Goal: Task Accomplishment & Management: Complete application form

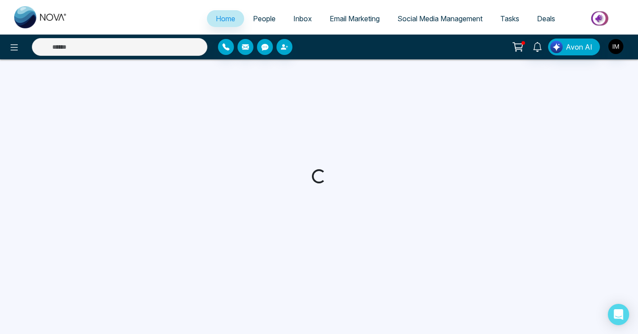
select select "*"
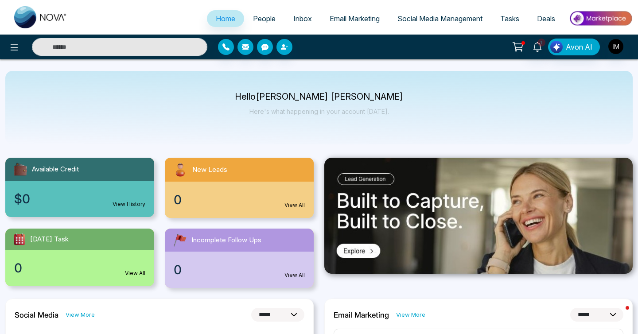
click at [253, 24] on link "People" at bounding box center [264, 18] width 40 height 17
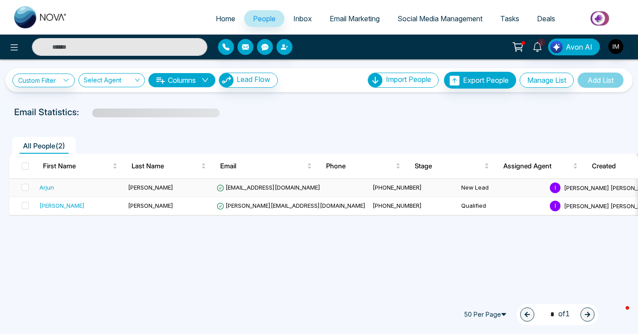
click at [51, 191] on div "Arjun" at bounding box center [46, 187] width 15 height 9
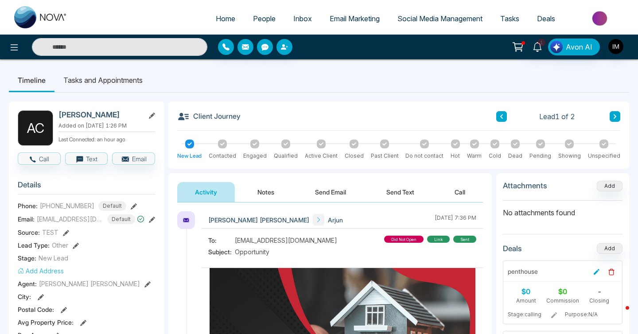
click at [131, 205] on icon at bounding box center [134, 206] width 6 height 6
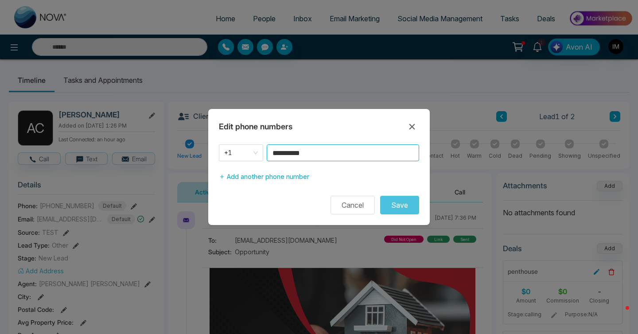
click at [308, 153] on input "**********" at bounding box center [343, 153] width 153 height 17
type input "**********"
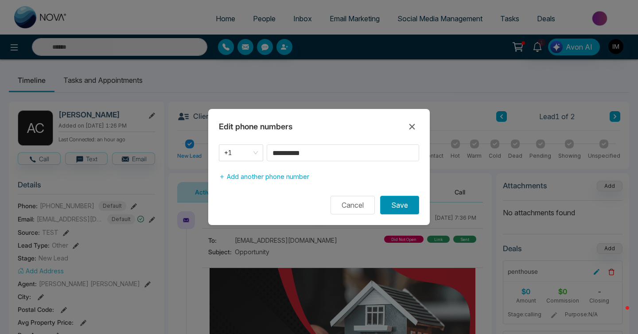
click at [402, 208] on button "Save" at bounding box center [399, 205] width 39 height 19
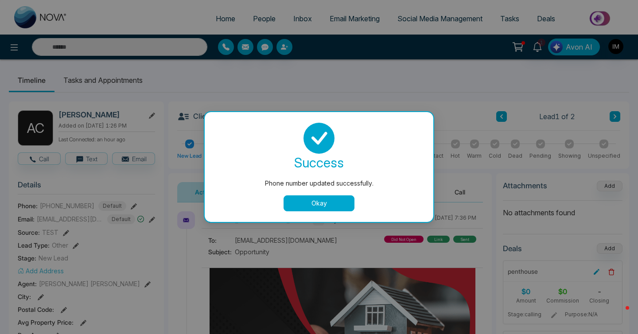
click at [332, 196] on button "Okay" at bounding box center [319, 204] width 71 height 16
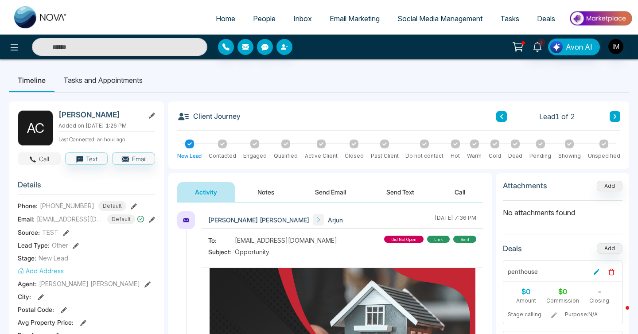
click at [35, 159] on icon "button" at bounding box center [33, 160] width 8 height 8
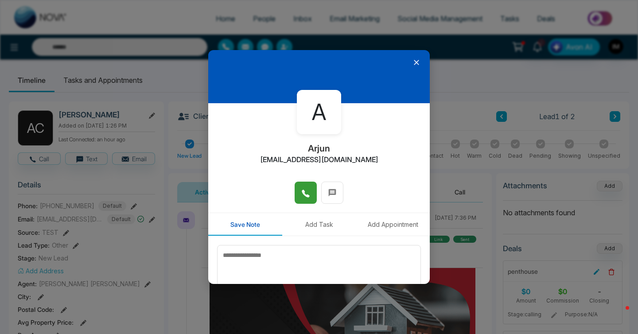
click at [308, 194] on icon at bounding box center [305, 193] width 9 height 9
click at [305, 196] on icon at bounding box center [306, 194] width 8 height 8
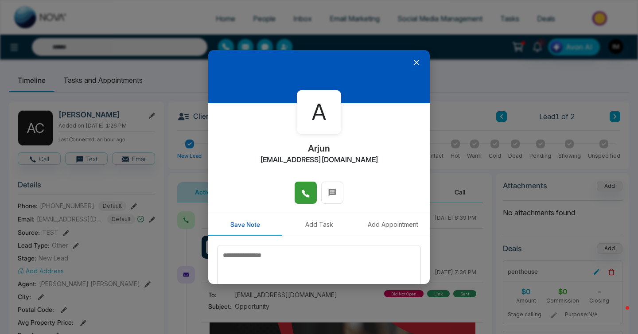
click at [413, 65] on icon at bounding box center [416, 62] width 9 height 9
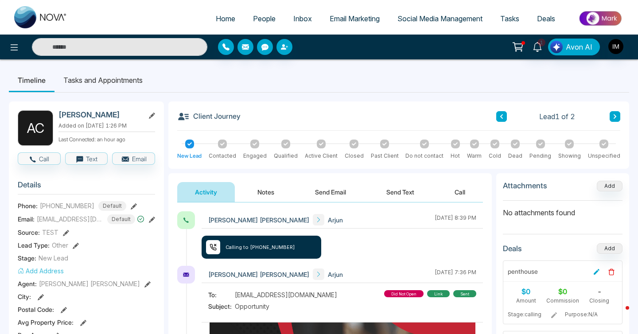
click at [106, 206] on span "Default" at bounding box center [112, 206] width 28 height 10
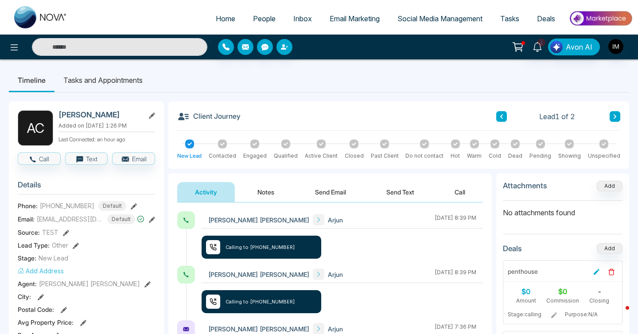
click at [101, 199] on section "Details Phone: [PHONE_NUMBER] Default Email: [EMAIL_ADDRESS][DOMAIN_NAME] Defau…" at bounding box center [86, 297] width 137 height 246
click at [105, 205] on span "Default" at bounding box center [112, 206] width 28 height 10
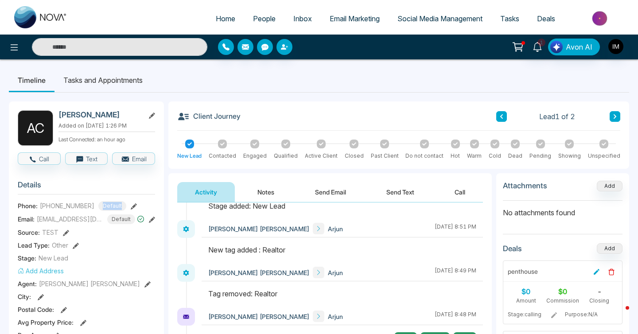
click at [506, 20] on span "Tasks" at bounding box center [510, 18] width 19 height 9
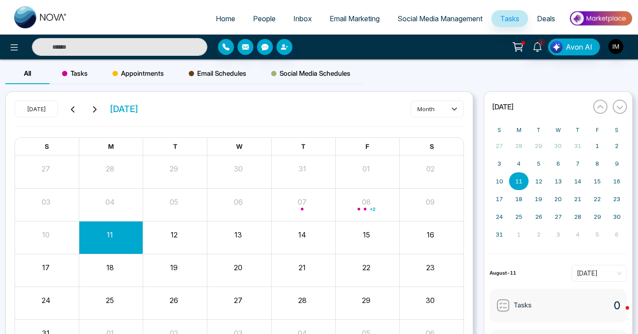
scroll to position [60, 0]
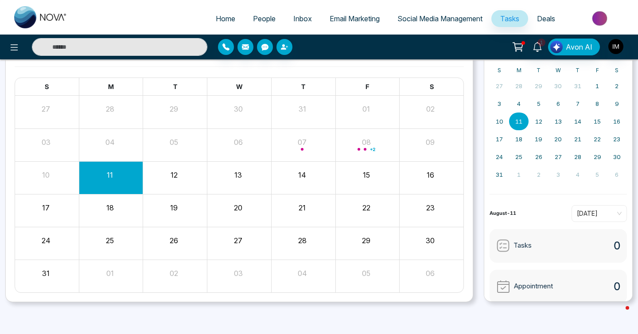
click at [164, 252] on div "26" at bounding box center [175, 243] width 64 height 21
click at [172, 243] on button "26" at bounding box center [174, 240] width 8 height 11
click at [175, 240] on button "26" at bounding box center [174, 240] width 8 height 11
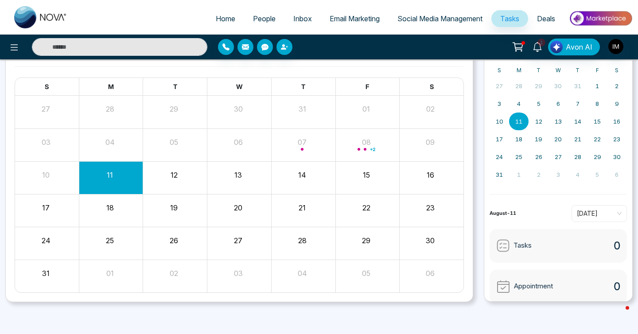
click at [175, 240] on button "26" at bounding box center [174, 240] width 8 height 11
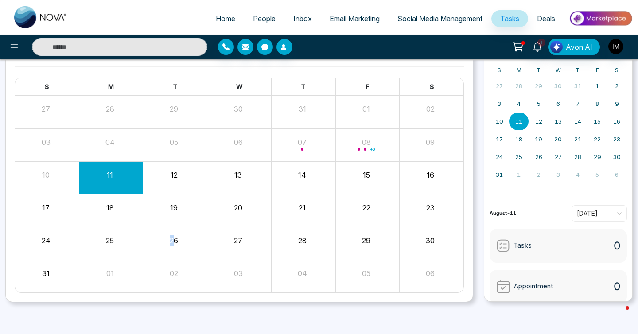
click at [221, 260] on div "31 01 02 03 04 05 06" at bounding box center [239, 276] width 449 height 33
click at [178, 238] on button "26" at bounding box center [174, 240] width 8 height 11
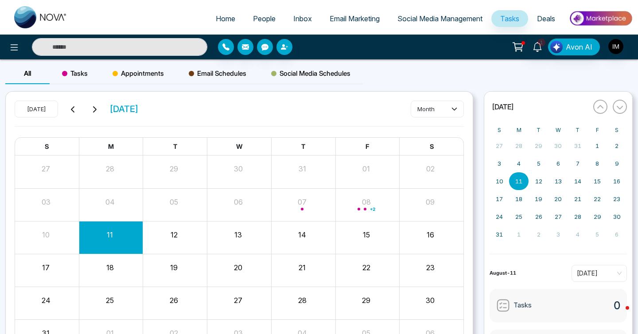
click at [512, 20] on span "Tasks" at bounding box center [510, 18] width 19 height 9
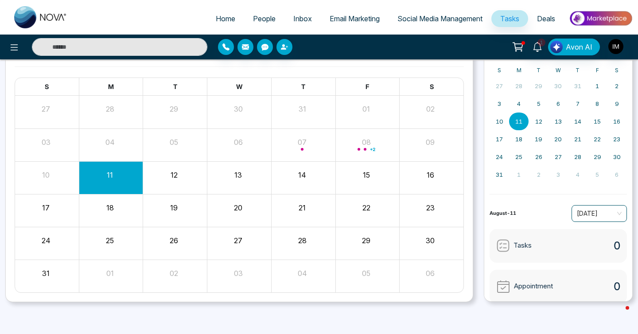
click at [598, 215] on span "[DATE]" at bounding box center [599, 213] width 45 height 13
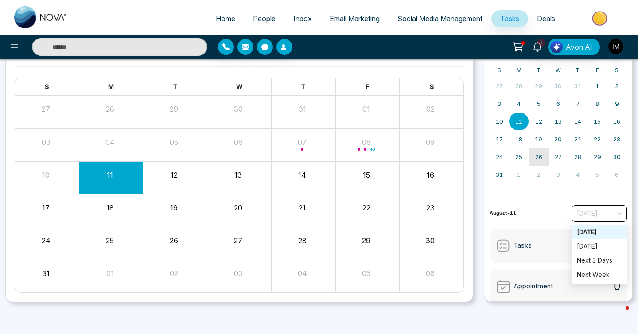
click at [536, 158] on abbr "26" at bounding box center [539, 156] width 7 height 7
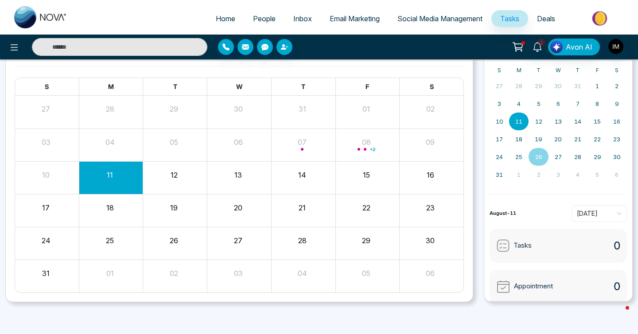
scroll to position [0, 0]
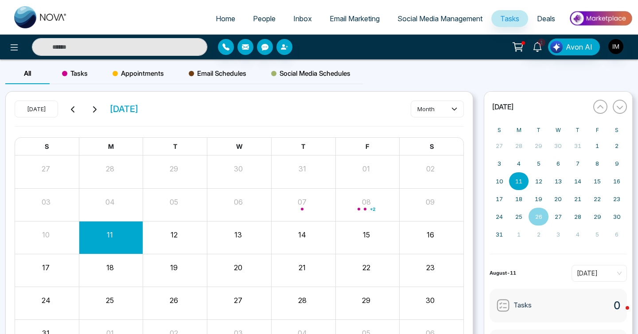
click at [70, 76] on span "Tasks" at bounding box center [75, 73] width 26 height 11
click at [36, 72] on div "All" at bounding box center [27, 73] width 44 height 21
click at [66, 77] on span "Tasks" at bounding box center [75, 73] width 26 height 11
click at [138, 77] on span "Appointments" at bounding box center [138, 73] width 51 height 11
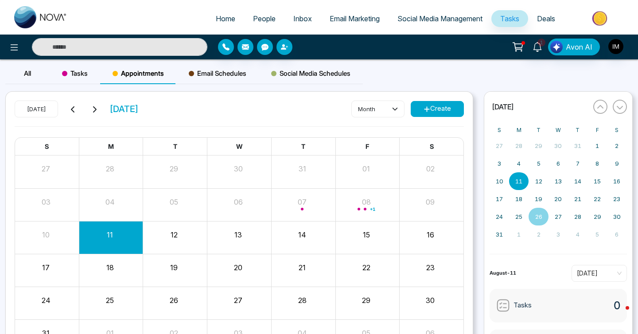
click at [239, 74] on span "Email Schedules" at bounding box center [218, 73] width 58 height 11
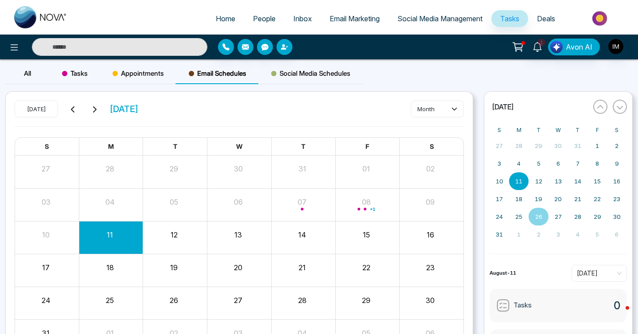
click at [294, 74] on span "Social Media Schedules" at bounding box center [310, 73] width 79 height 11
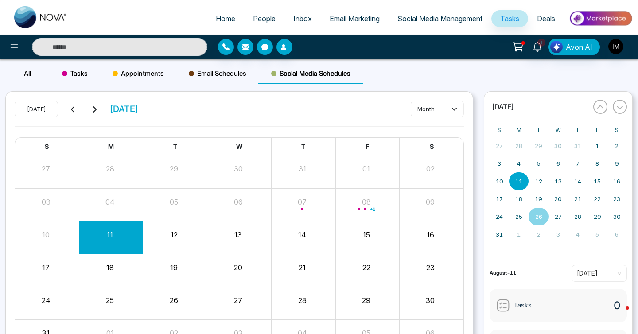
click at [218, 76] on span "Email Schedules" at bounding box center [218, 73] width 58 height 11
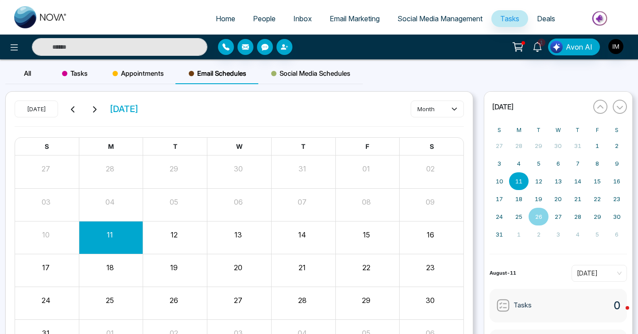
click at [80, 71] on span "Tasks" at bounding box center [75, 73] width 26 height 11
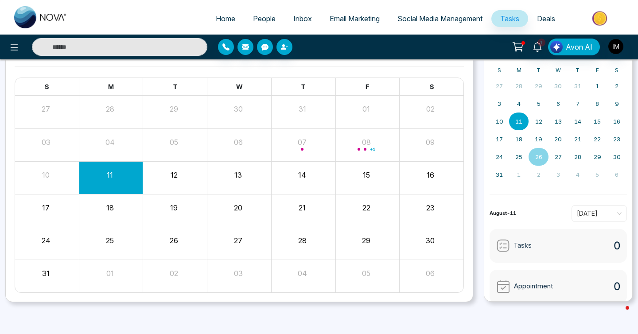
scroll to position [37, 0]
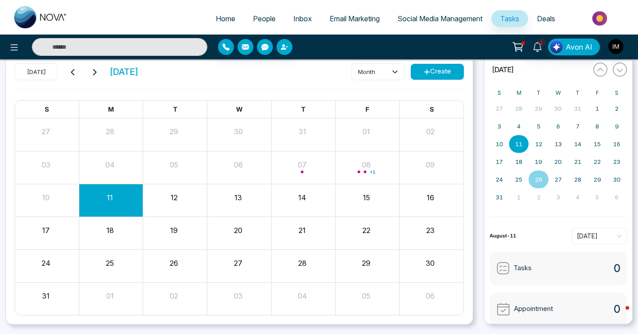
click at [177, 253] on div "Month View" at bounding box center [175, 266] width 64 height 32
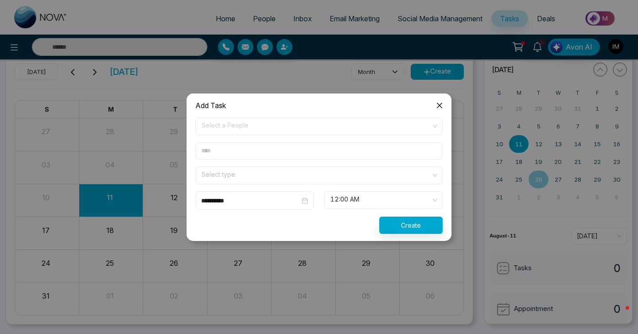
click at [441, 111] on span "Close" at bounding box center [440, 106] width 24 height 24
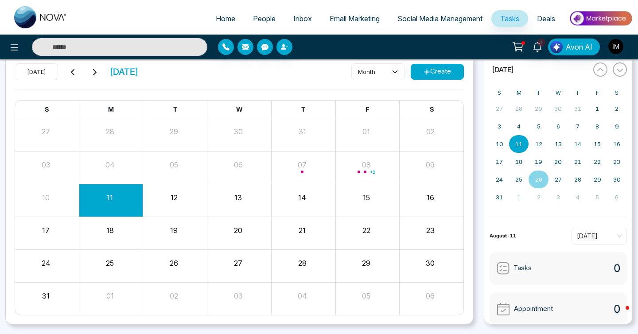
click at [168, 277] on div "Month View" at bounding box center [175, 266] width 64 height 32
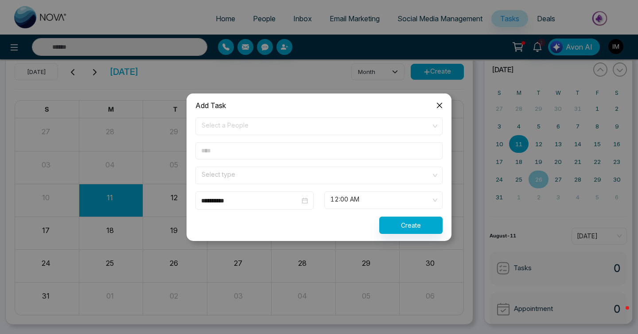
click at [234, 127] on span "Select a People" at bounding box center [319, 126] width 235 height 15
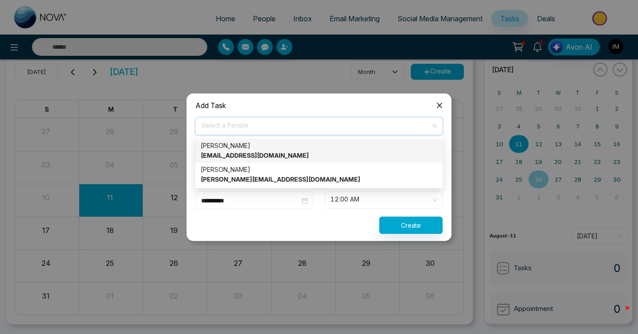
click at [229, 149] on div "[PERSON_NAME] [EMAIL_ADDRESS][DOMAIN_NAME]" at bounding box center [319, 151] width 237 height 20
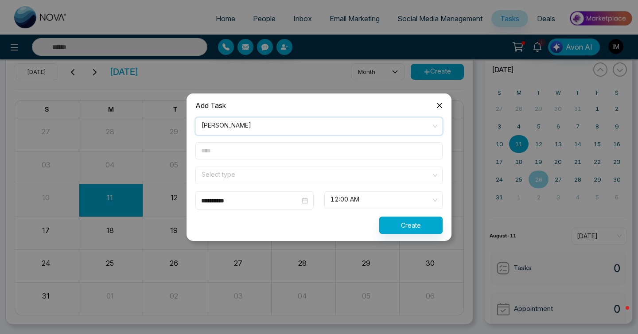
click at [229, 150] on input "text" at bounding box center [319, 150] width 247 height 17
click at [234, 146] on input "text" at bounding box center [319, 150] width 247 height 17
click at [228, 153] on input "text" at bounding box center [319, 150] width 247 height 17
type input "**********"
click at [222, 180] on input "search" at bounding box center [316, 173] width 231 height 13
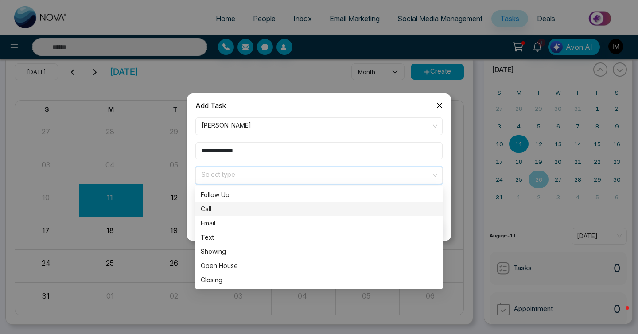
click at [223, 210] on div "Call" at bounding box center [319, 209] width 237 height 10
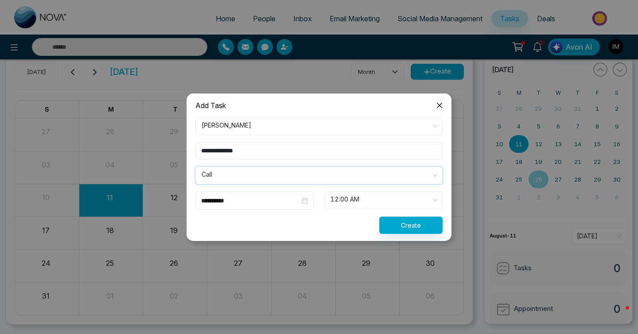
click at [344, 205] on span "12:00 AM" at bounding box center [384, 200] width 106 height 15
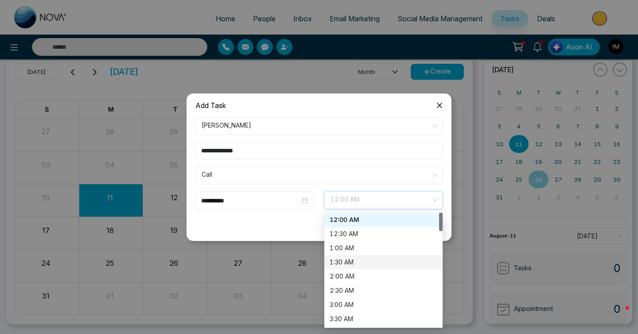
click at [342, 255] on div "1:30 AM" at bounding box center [384, 262] width 118 height 14
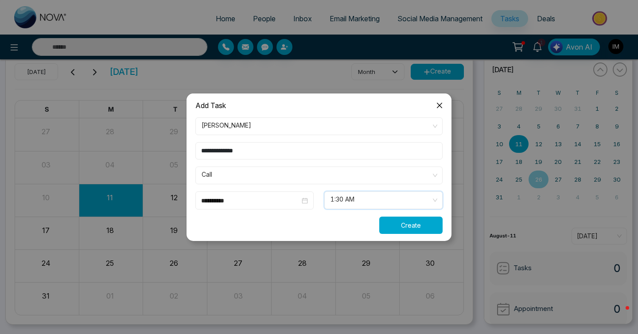
click at [403, 223] on button "Create" at bounding box center [410, 225] width 63 height 17
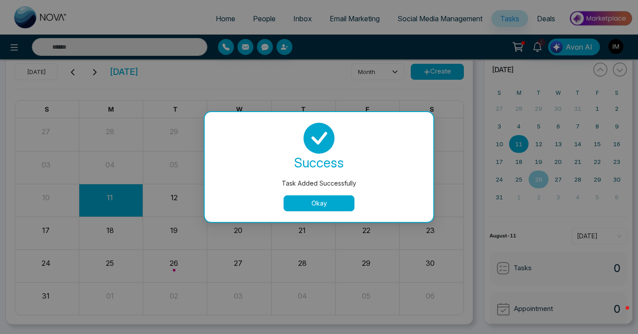
click at [355, 204] on div "Okay" at bounding box center [318, 204] width 207 height 16
click at [340, 204] on button "Okay" at bounding box center [319, 204] width 71 height 16
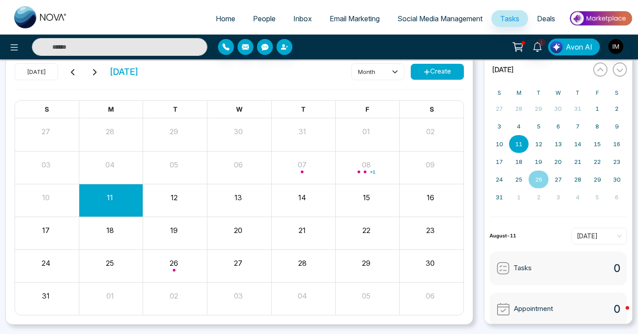
click at [585, 48] on span "Avon AI" at bounding box center [579, 47] width 27 height 11
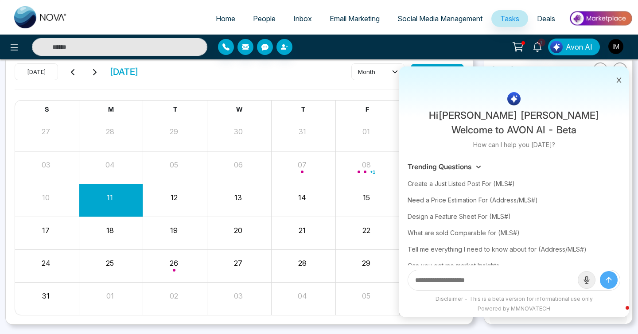
click at [618, 80] on icon at bounding box center [619, 80] width 6 height 6
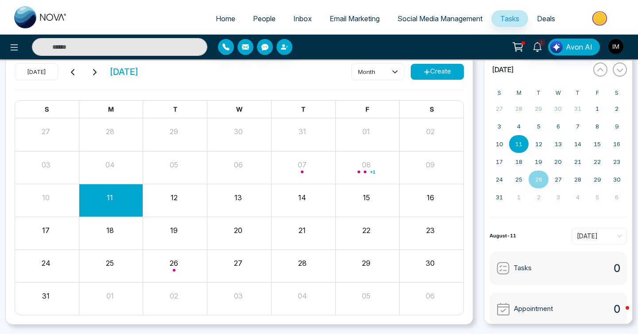
scroll to position [0, 0]
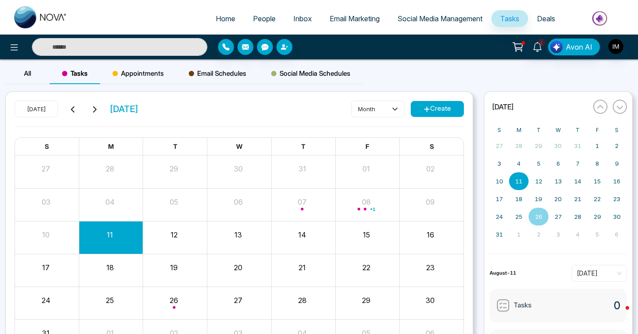
click at [253, 17] on span "People" at bounding box center [264, 18] width 23 height 9
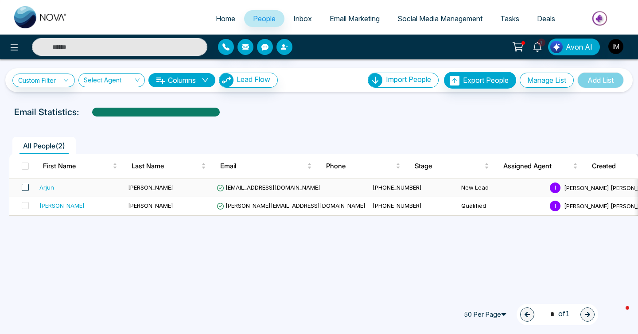
click at [26, 190] on span at bounding box center [25, 187] width 7 height 7
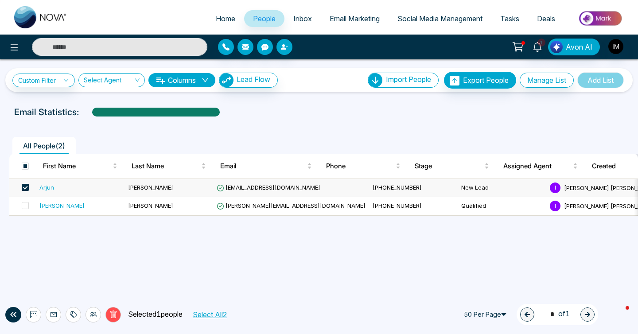
click at [25, 188] on span at bounding box center [25, 187] width 7 height 7
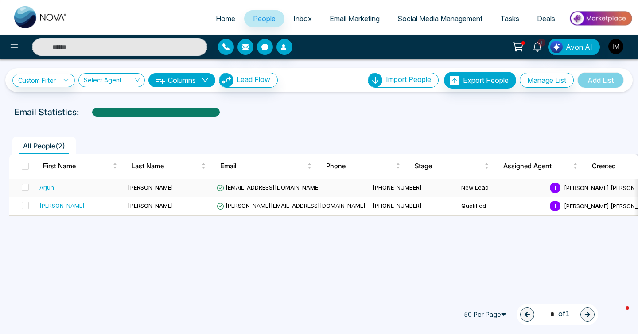
click at [52, 185] on div "Arjun" at bounding box center [46, 187] width 15 height 9
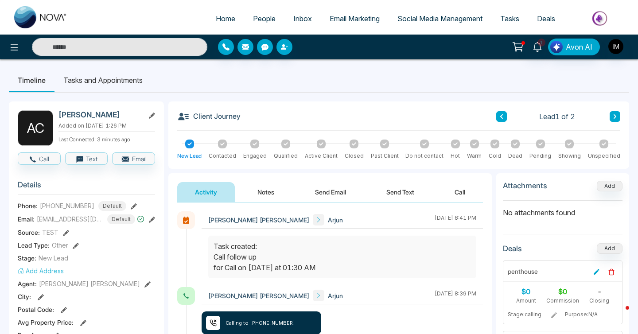
click at [220, 19] on span "Home" at bounding box center [226, 18] width 20 height 9
select select "*"
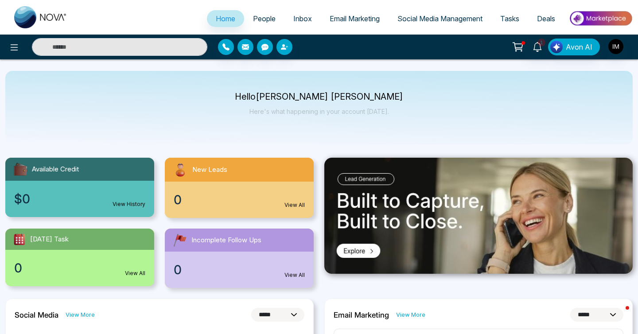
click at [454, 9] on ul "Home People Inbox Email Marketing Social Media Management Tasks Deals" at bounding box center [354, 19] width 557 height 24
click at [446, 11] on link "Social Media Management" at bounding box center [440, 18] width 103 height 17
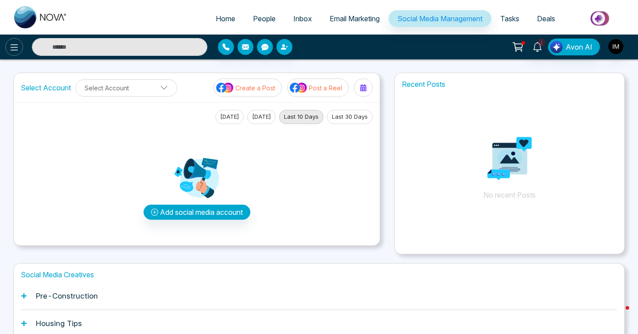
click at [13, 43] on icon at bounding box center [14, 47] width 11 height 11
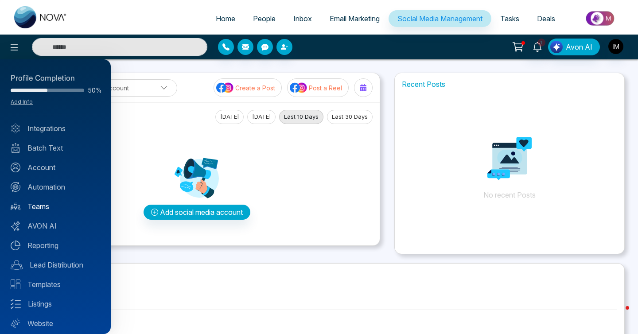
scroll to position [24, 0]
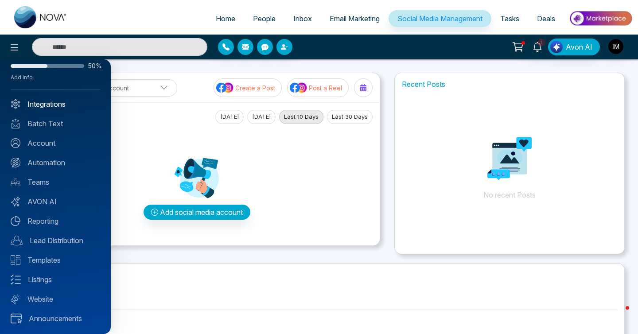
click at [48, 99] on link "Integrations" at bounding box center [56, 104] width 90 height 11
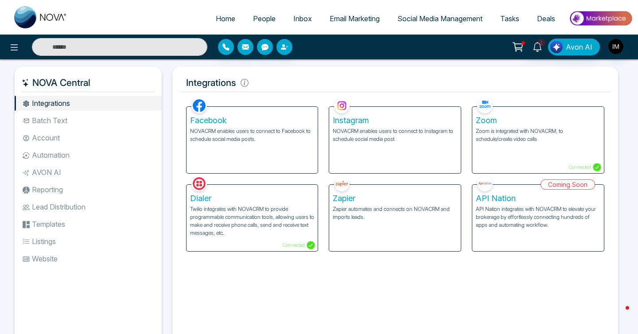
click at [60, 118] on li "Batch Text" at bounding box center [88, 120] width 147 height 15
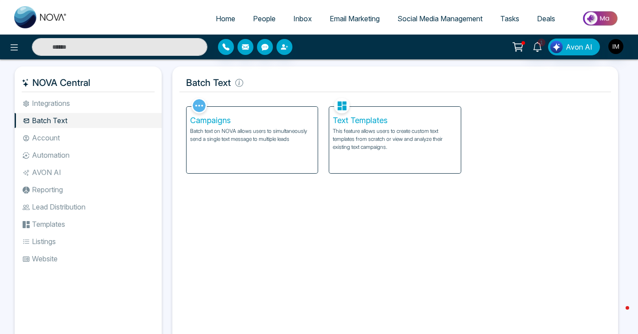
click at [46, 144] on li "Account" at bounding box center [88, 137] width 147 height 15
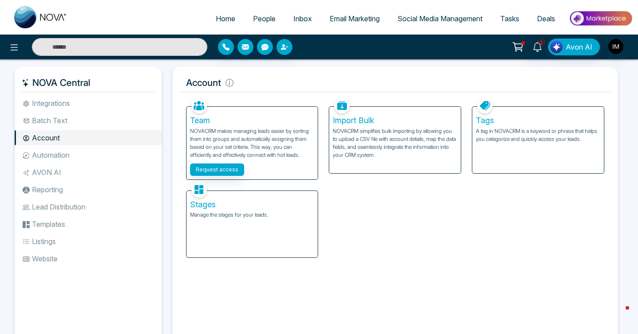
click at [36, 156] on li "Automation" at bounding box center [88, 155] width 147 height 15
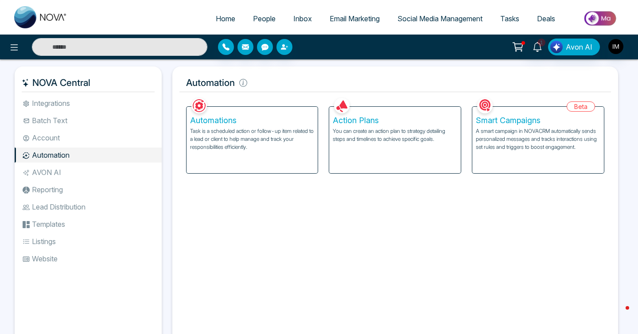
click at [371, 137] on p "You can create an action plan to strategy detailing steps and timelines to achi…" at bounding box center [395, 135] width 125 height 16
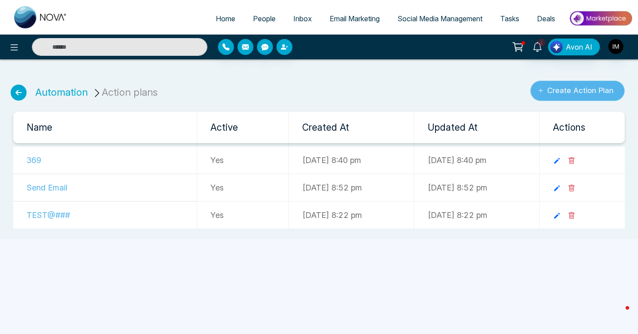
click at [567, 94] on button "Create Action Plan" at bounding box center [578, 91] width 94 height 20
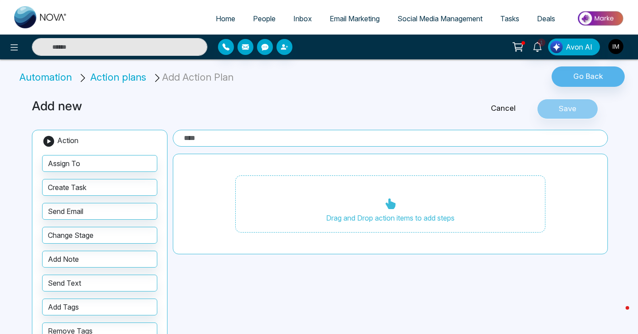
click at [204, 137] on input "text" at bounding box center [390, 138] width 435 height 17
type input "*"
click at [497, 109] on link "Cancel" at bounding box center [503, 109] width 67 height 12
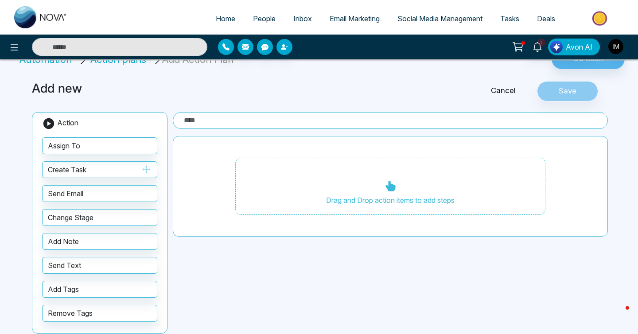
scroll to position [30, 0]
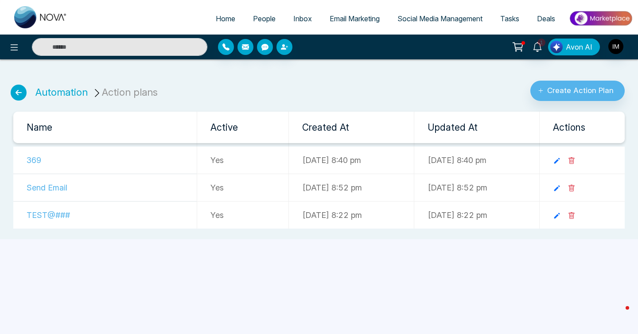
click at [572, 51] on span "Avon AI" at bounding box center [579, 47] width 27 height 11
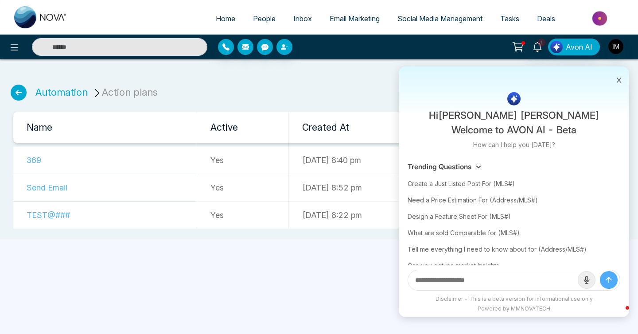
click at [614, 76] on button at bounding box center [620, 79] width 12 height 17
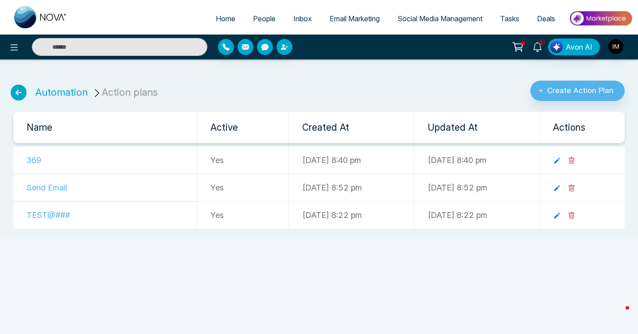
click at [22, 100] on ul "Automation Action plans" at bounding box center [84, 87] width 159 height 27
click at [16, 86] on icon at bounding box center [19, 93] width 16 height 16
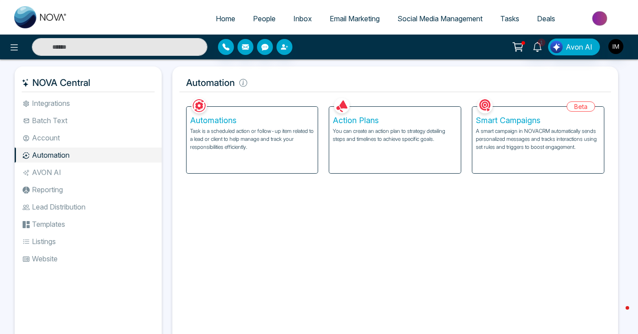
click at [48, 175] on li "AVON AI" at bounding box center [88, 172] width 147 height 15
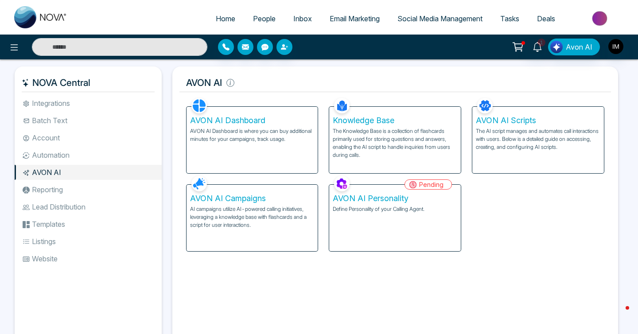
click at [252, 23] on link "People" at bounding box center [264, 18] width 40 height 17
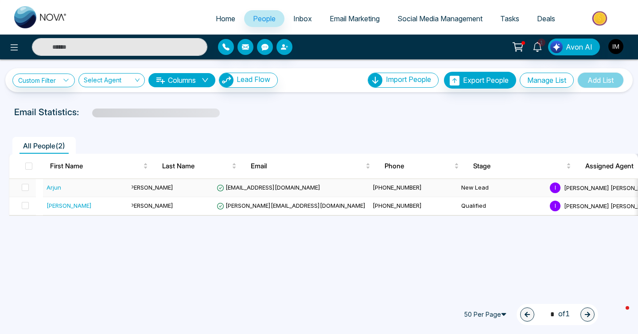
click at [50, 185] on div "Arjun" at bounding box center [54, 187] width 15 height 9
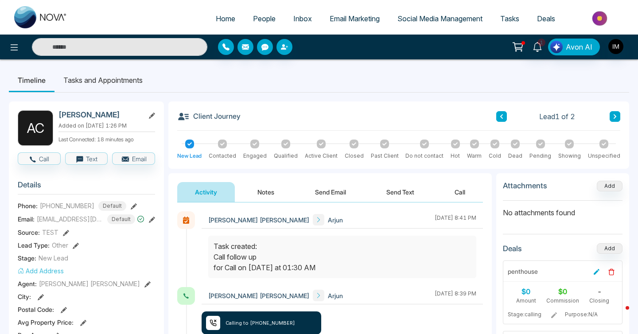
click at [131, 202] on button at bounding box center [134, 205] width 6 height 9
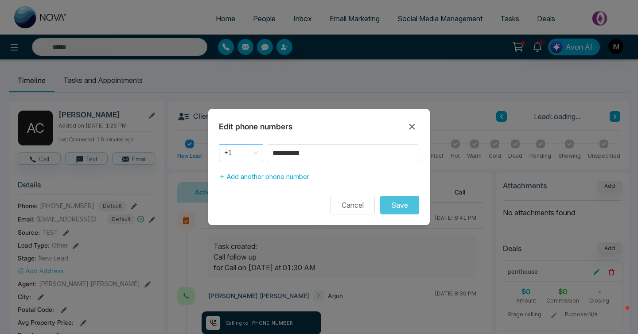
click at [255, 154] on span "+1" at bounding box center [241, 153] width 34 height 12
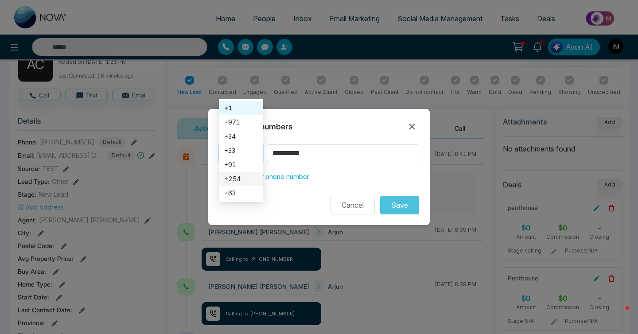
scroll to position [60, 0]
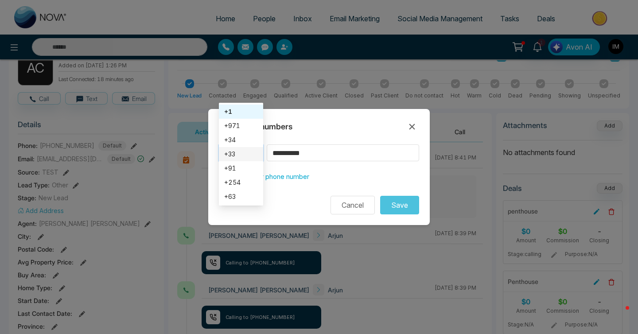
click at [238, 165] on div "+91" at bounding box center [241, 169] width 34 height 10
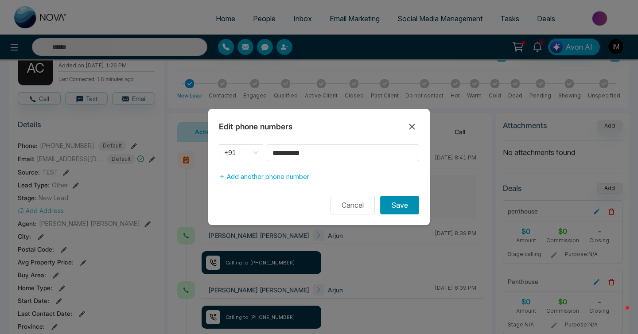
click at [394, 204] on button "Save" at bounding box center [399, 205] width 39 height 19
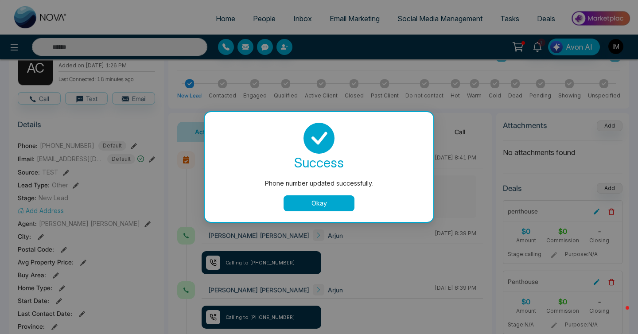
click at [47, 100] on div "Phone number updated successfully. success Phone number updated successfully. O…" at bounding box center [319, 167] width 638 height 334
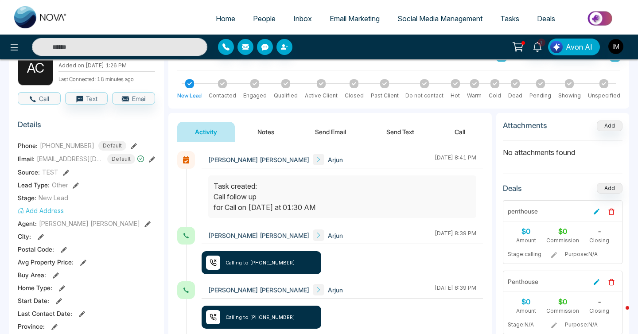
click at [47, 100] on button "Call" at bounding box center [39, 98] width 43 height 12
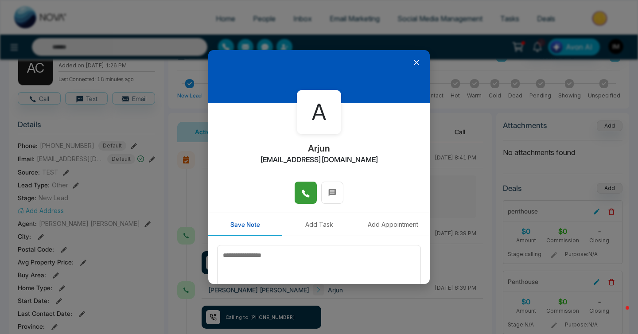
click at [316, 199] on button at bounding box center [306, 193] width 22 height 22
click at [420, 65] on icon at bounding box center [416, 62] width 9 height 9
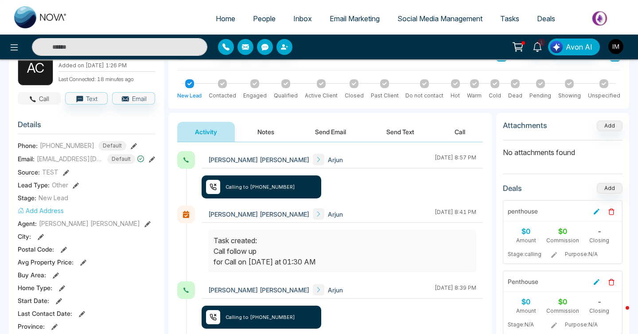
click at [44, 102] on button "Call" at bounding box center [39, 98] width 43 height 12
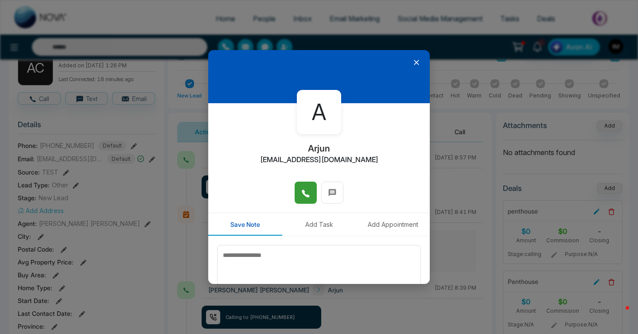
click at [300, 193] on button at bounding box center [306, 193] width 22 height 22
click at [418, 65] on icon at bounding box center [416, 62] width 9 height 9
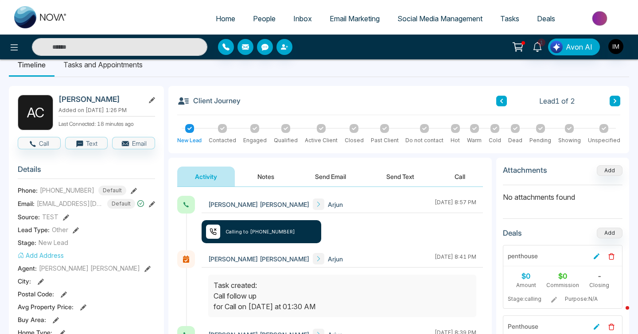
scroll to position [0, 0]
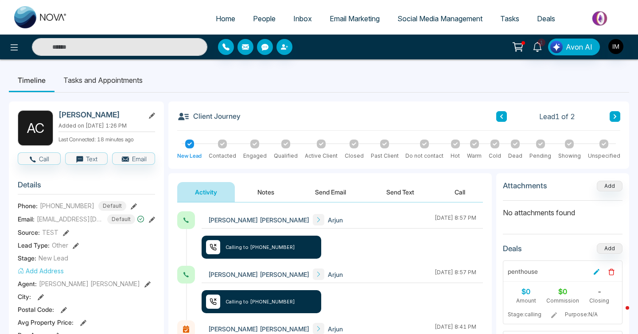
click at [86, 75] on li "Tasks and Appointments" at bounding box center [103, 80] width 97 height 24
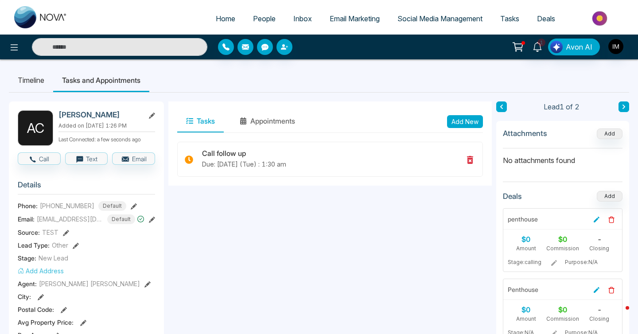
click at [25, 72] on li "Timeline" at bounding box center [31, 80] width 44 height 24
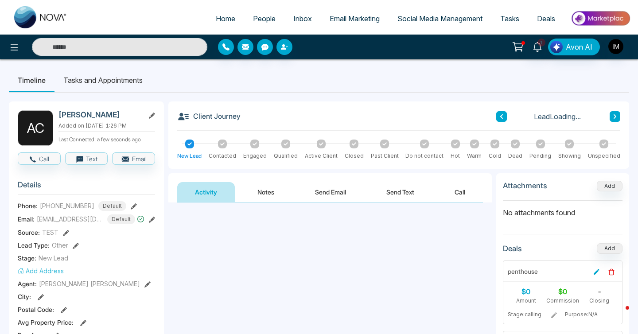
click at [27, 75] on li "Timeline" at bounding box center [32, 80] width 46 height 24
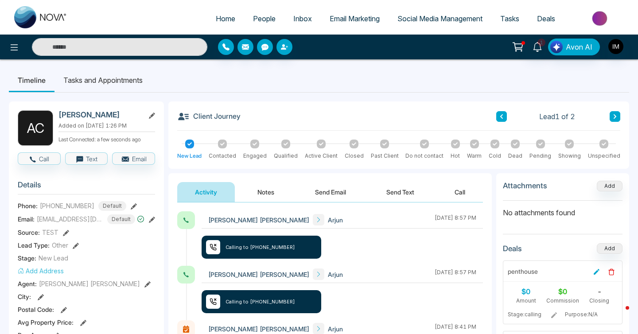
click at [222, 17] on span "Home" at bounding box center [226, 18] width 20 height 9
select select "*"
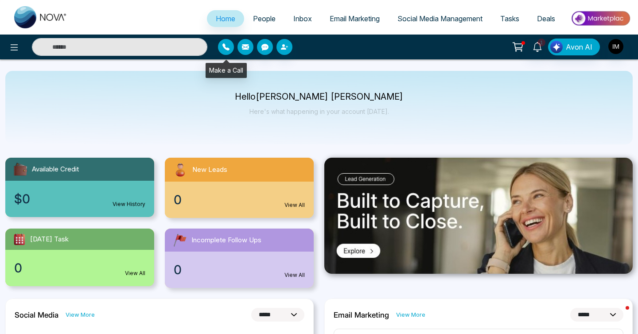
click at [228, 47] on icon "button" at bounding box center [226, 46] width 7 height 7
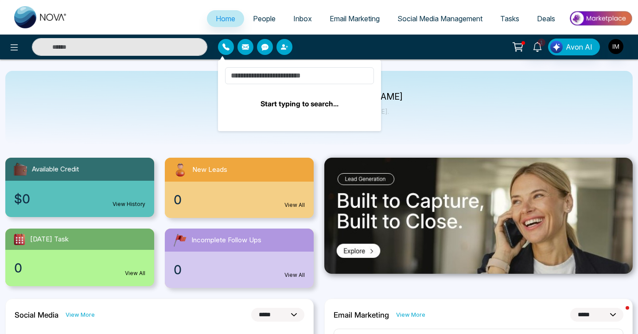
click at [225, 11] on link "Home" at bounding box center [225, 18] width 37 height 17
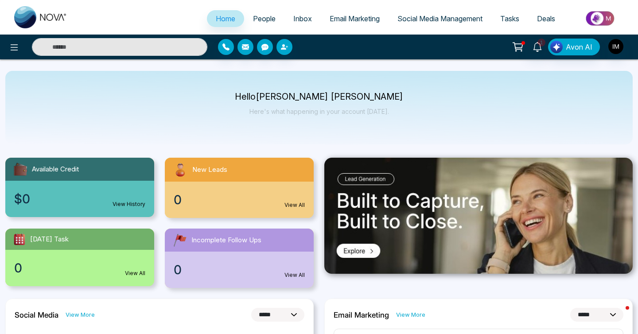
click at [257, 22] on span "People" at bounding box center [264, 18] width 23 height 9
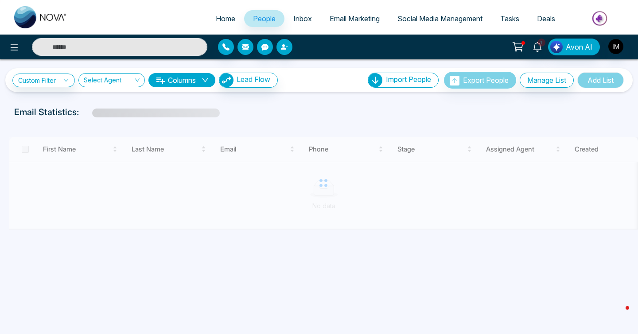
click at [248, 47] on icon "button" at bounding box center [245, 46] width 7 height 5
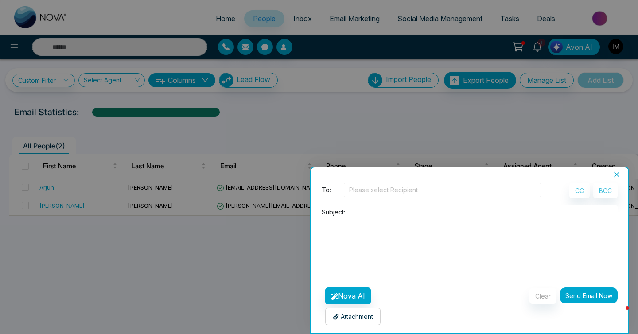
click at [344, 114] on div at bounding box center [319, 167] width 638 height 334
click at [619, 172] on icon "close" at bounding box center [616, 174] width 5 height 5
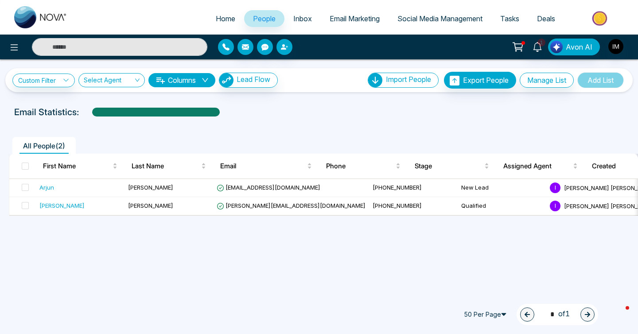
click at [229, 52] on button "button" at bounding box center [226, 47] width 16 height 16
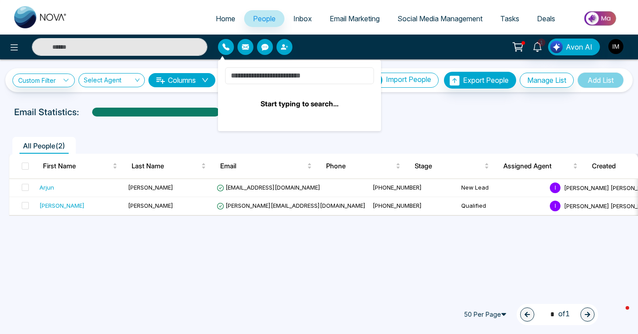
click at [266, 78] on input at bounding box center [299, 75] width 149 height 17
click at [171, 129] on div "All People ( 2 ) First Name Last Name Email Phone Stage Assigned Agent Created …" at bounding box center [319, 188] width 628 height 133
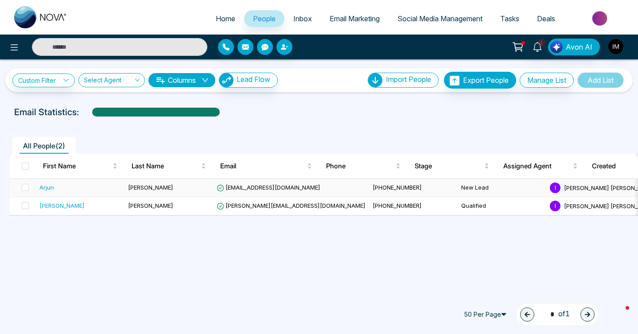
click at [59, 188] on div "Arjun" at bounding box center [80, 187] width 82 height 9
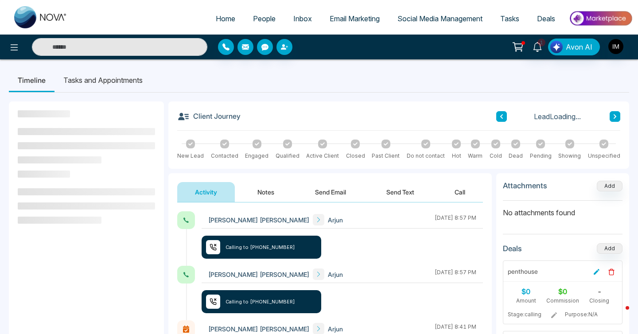
click at [457, 196] on button "Call" at bounding box center [460, 192] width 46 height 20
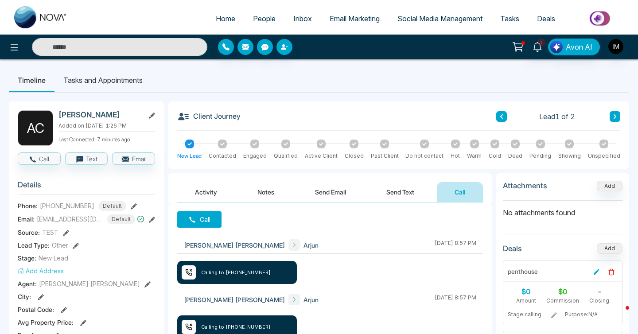
click at [209, 220] on button "Call" at bounding box center [199, 219] width 44 height 16
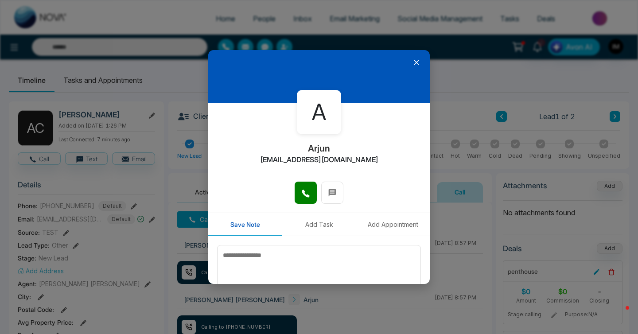
click at [309, 227] on button "Add Task" at bounding box center [319, 224] width 74 height 23
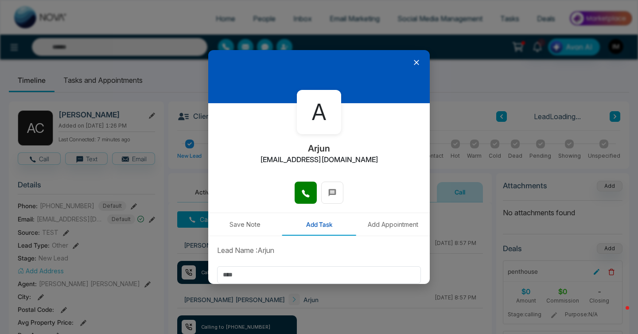
click at [381, 223] on button "Add Appointment" at bounding box center [393, 224] width 74 height 23
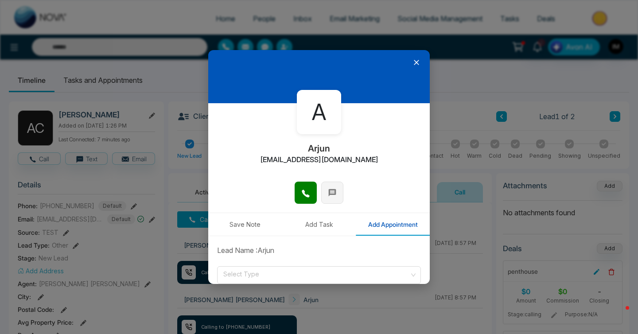
click at [336, 198] on span at bounding box center [332, 191] width 9 height 13
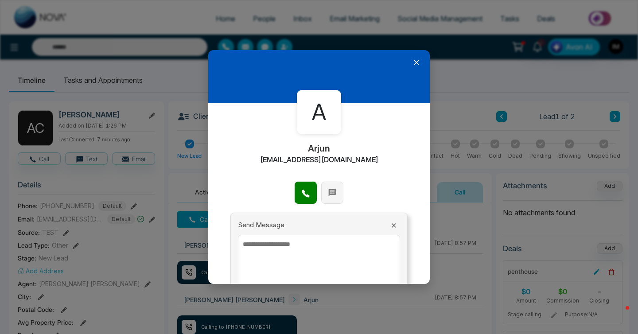
click at [336, 198] on span at bounding box center [332, 191] width 9 height 13
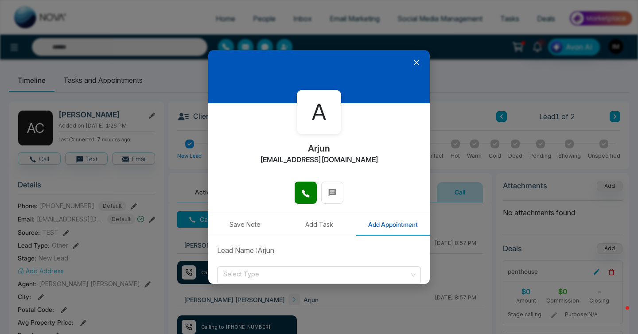
click at [418, 60] on icon at bounding box center [416, 62] width 9 height 9
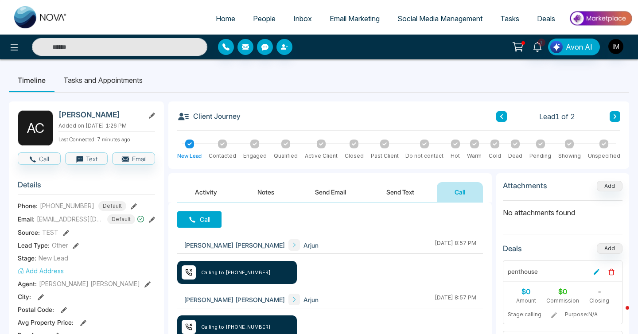
click at [392, 188] on button "Send Text" at bounding box center [400, 192] width 63 height 20
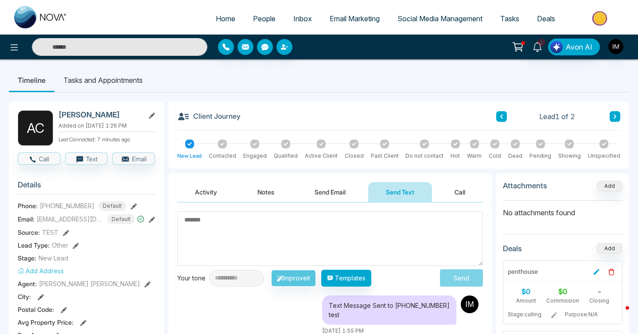
click at [348, 189] on button "Send Email" at bounding box center [330, 192] width 66 height 20
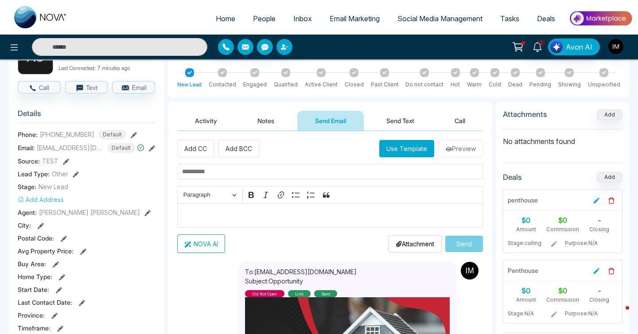
scroll to position [78, 0]
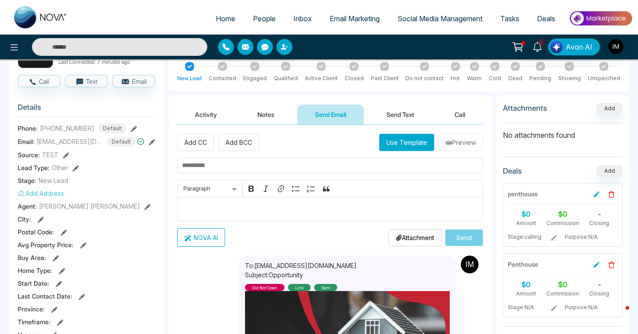
click at [204, 235] on button "NOVA AI" at bounding box center [201, 237] width 48 height 19
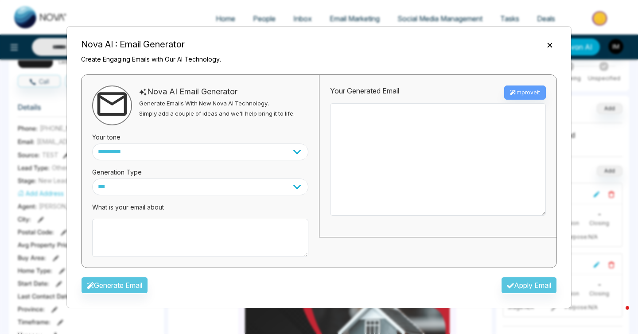
click at [550, 42] on icon "Close" at bounding box center [550, 45] width 9 height 9
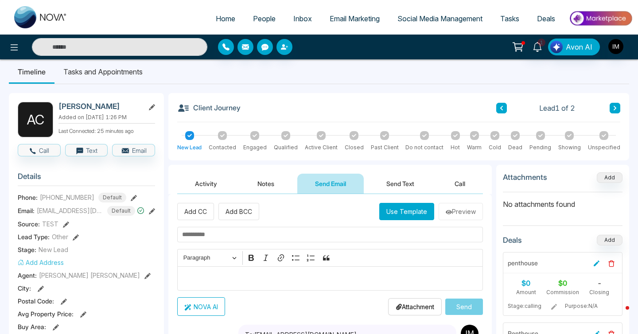
scroll to position [0, 0]
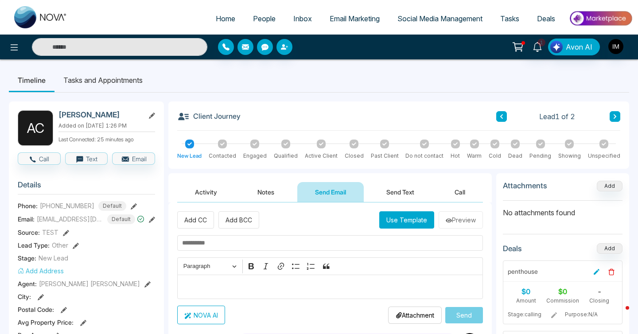
click at [614, 181] on button "Add" at bounding box center [610, 186] width 26 height 11
click at [10, 52] on icon at bounding box center [14, 47] width 11 height 11
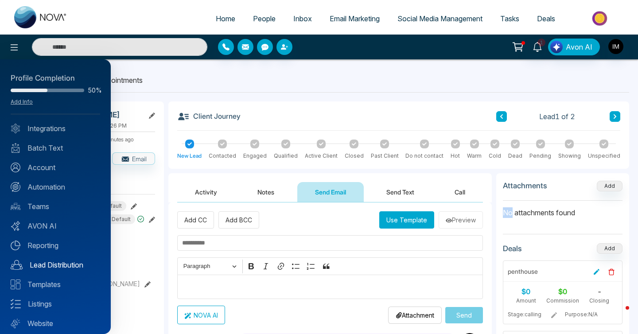
click at [51, 261] on link "Lead Distribution" at bounding box center [56, 265] width 90 height 11
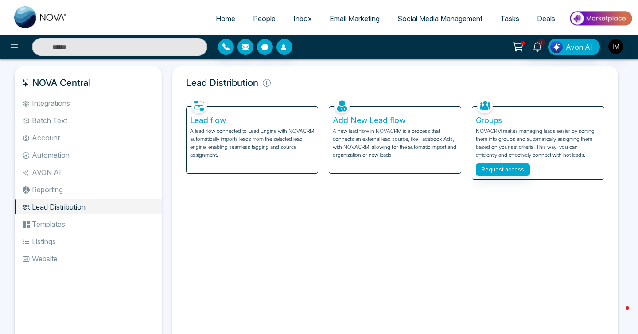
click at [47, 178] on li "AVON AI" at bounding box center [88, 172] width 147 height 15
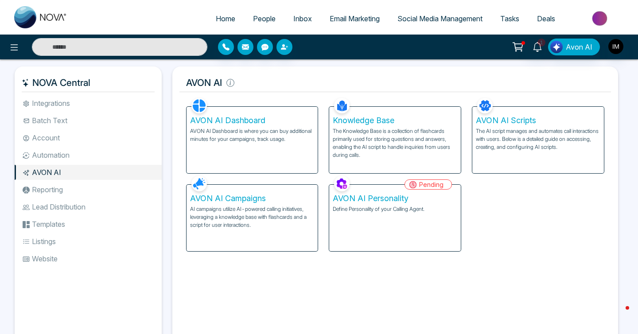
click at [49, 188] on li "Reporting" at bounding box center [88, 189] width 147 height 15
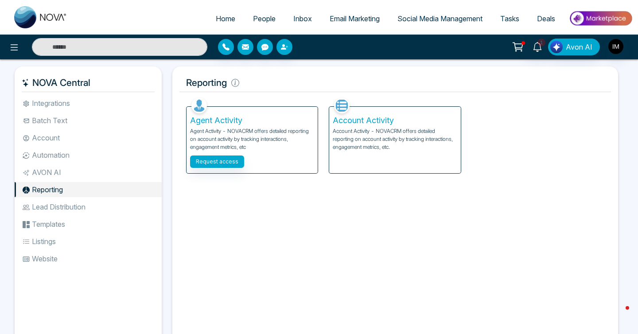
click at [215, 127] on p "Agent Activity - NOVACRM offers detailed reporting on account activity by track…" at bounding box center [252, 139] width 125 height 24
click at [221, 23] on link "Home" at bounding box center [225, 18] width 37 height 17
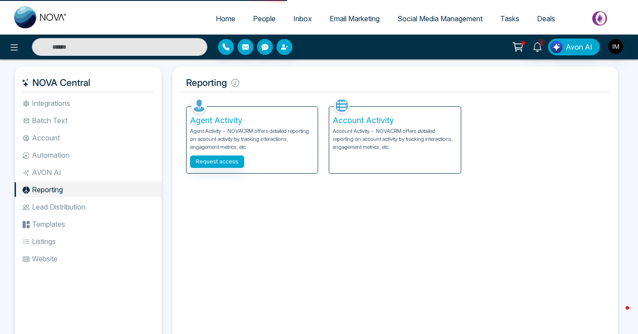
select select "*"
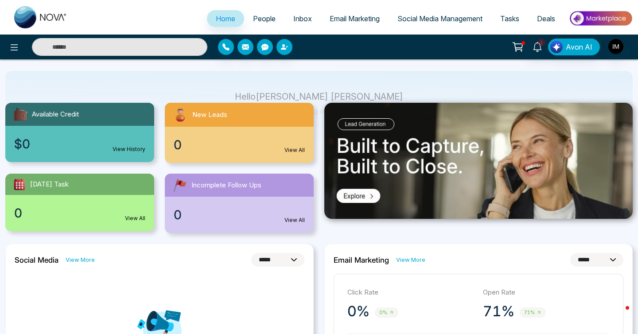
scroll to position [56, 0]
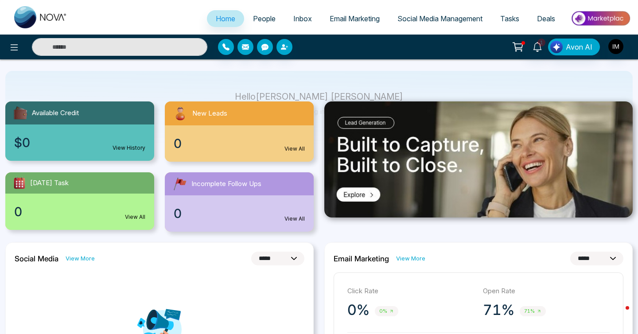
click at [141, 150] on link "View History" at bounding box center [129, 148] width 33 height 8
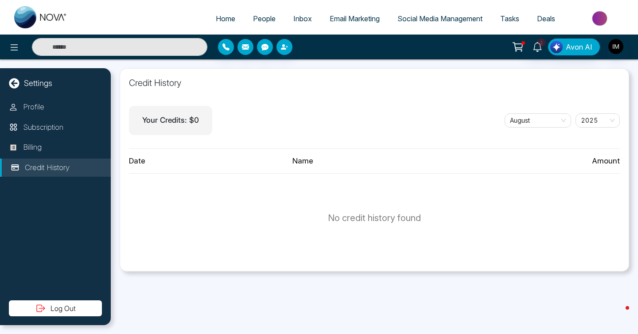
select select "*"
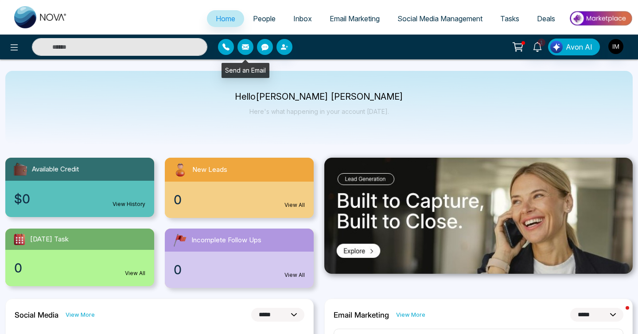
click at [249, 42] on button "button" at bounding box center [246, 47] width 16 height 16
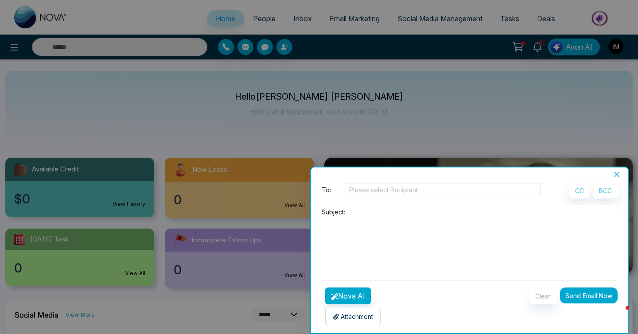
click at [335, 141] on div at bounding box center [319, 167] width 638 height 334
click at [542, 293] on button "Clear" at bounding box center [543, 297] width 27 height 16
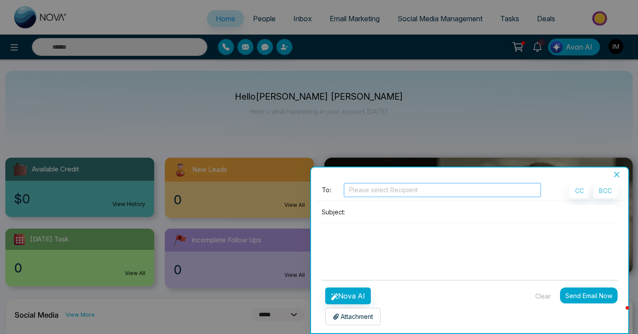
click at [478, 191] on div at bounding box center [442, 190] width 193 height 11
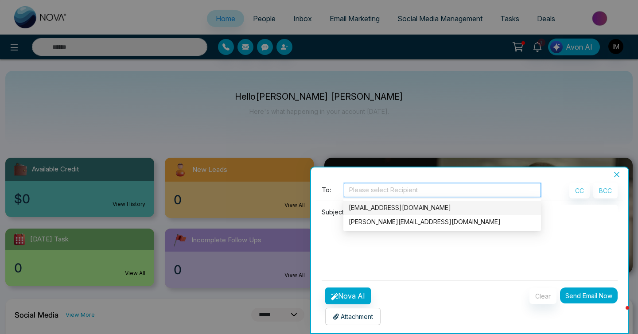
click at [452, 211] on div "[EMAIL_ADDRESS][DOMAIN_NAME]" at bounding box center [442, 208] width 187 height 10
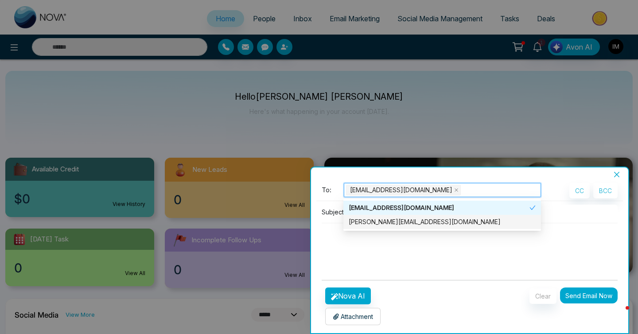
click at [430, 232] on textarea at bounding box center [470, 244] width 296 height 43
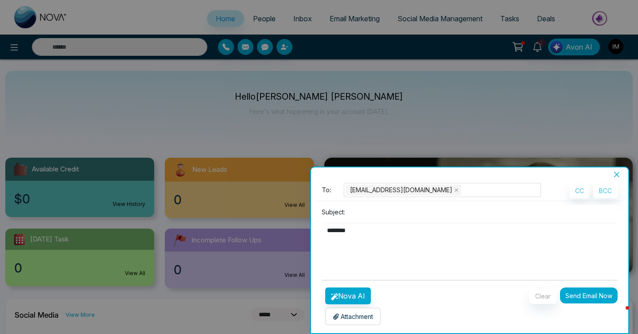
type textarea "********"
click at [540, 294] on button "Clear" at bounding box center [543, 297] width 27 height 16
click at [356, 295] on button "Nova AI" at bounding box center [348, 296] width 46 height 17
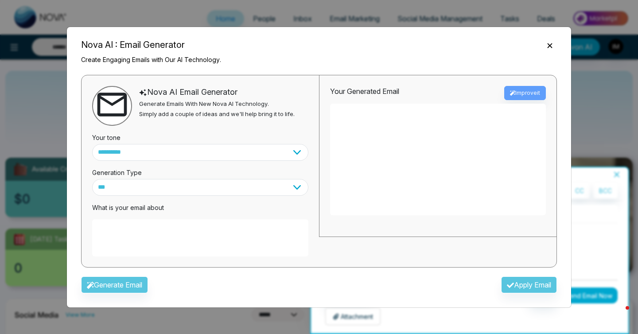
click at [551, 44] on icon "Close" at bounding box center [549, 45] width 5 height 5
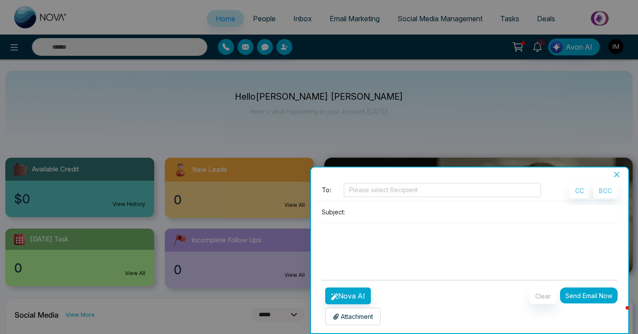
click at [616, 176] on icon "close" at bounding box center [616, 174] width 5 height 5
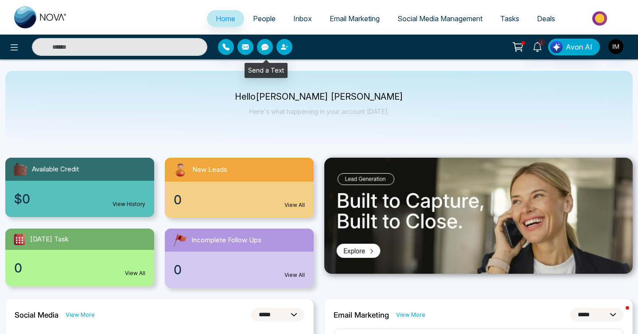
click at [264, 48] on icon "button" at bounding box center [265, 47] width 7 height 7
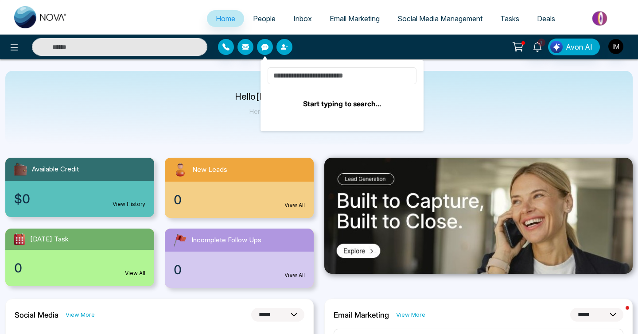
click at [290, 77] on input at bounding box center [342, 75] width 149 height 17
click at [134, 56] on div "Start typing to search... 1 Avon AI" at bounding box center [319, 47] width 638 height 25
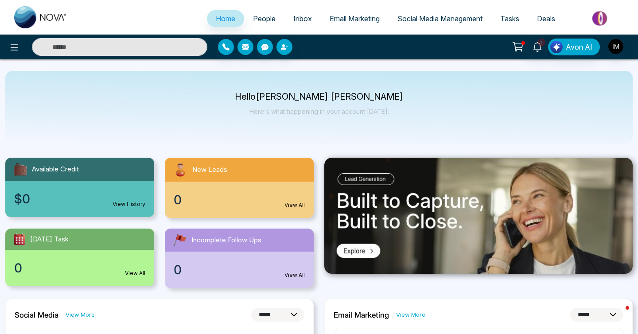
click at [258, 20] on span "People" at bounding box center [264, 18] width 23 height 9
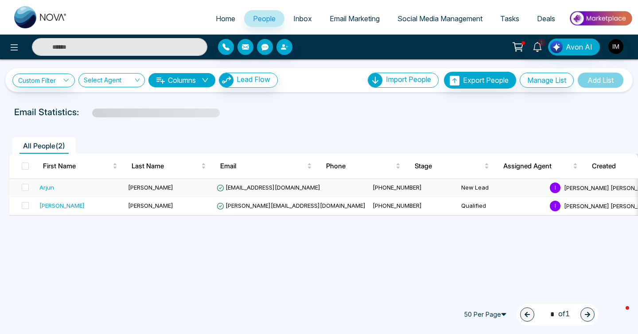
click at [51, 187] on div "Arjun" at bounding box center [46, 187] width 15 height 9
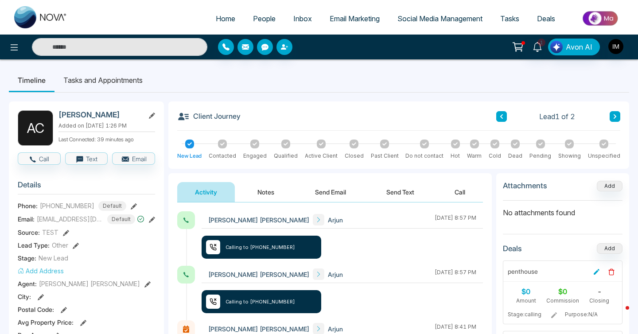
click at [84, 160] on button "Text" at bounding box center [86, 159] width 43 height 12
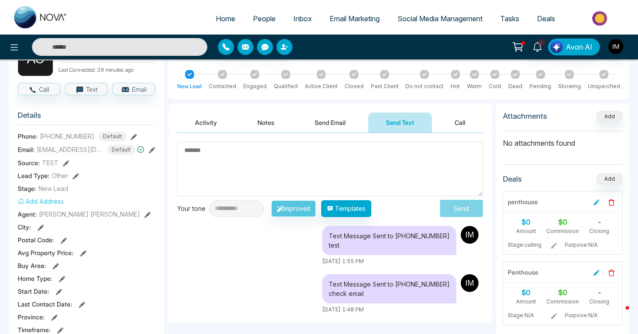
scroll to position [75, 0]
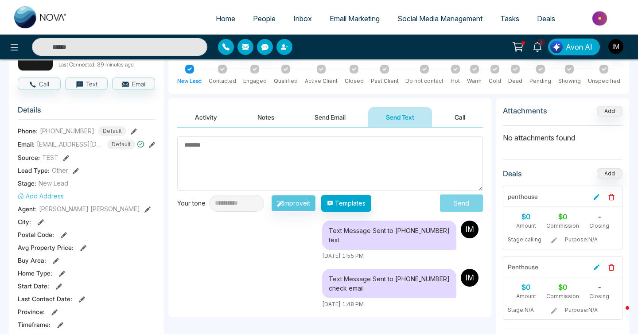
click at [456, 119] on button "Call" at bounding box center [460, 117] width 46 height 20
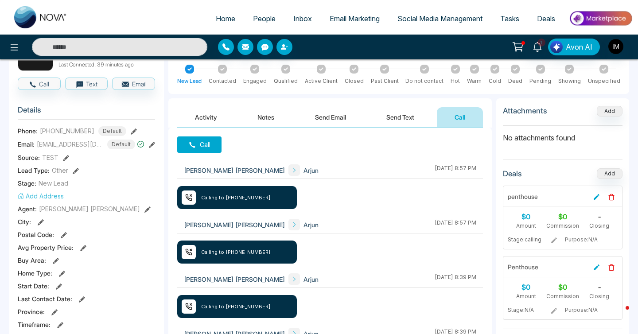
click at [397, 121] on button "Send Text" at bounding box center [400, 117] width 63 height 20
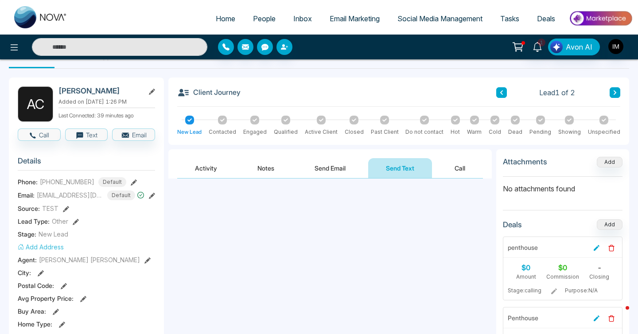
scroll to position [34, 0]
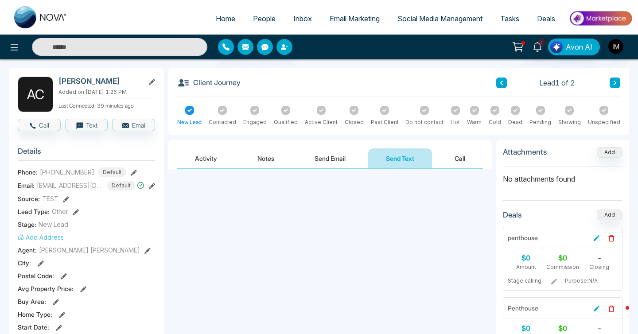
click at [320, 161] on button "Send Email" at bounding box center [330, 159] width 66 height 20
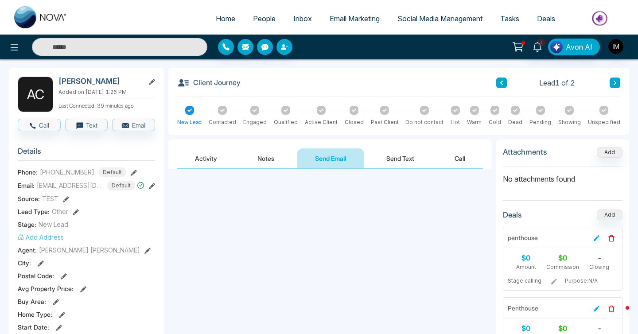
click at [399, 157] on button "Send Text" at bounding box center [400, 159] width 63 height 20
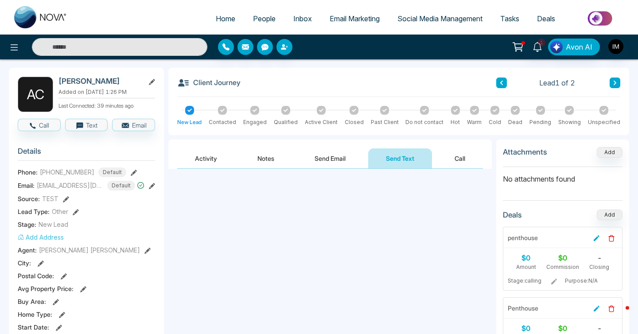
click at [214, 162] on button "Activity" at bounding box center [206, 159] width 58 height 20
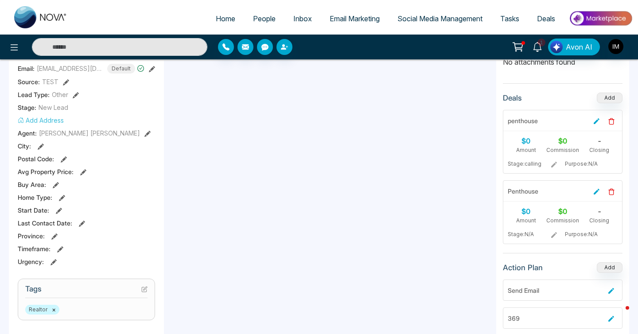
scroll to position [45, 0]
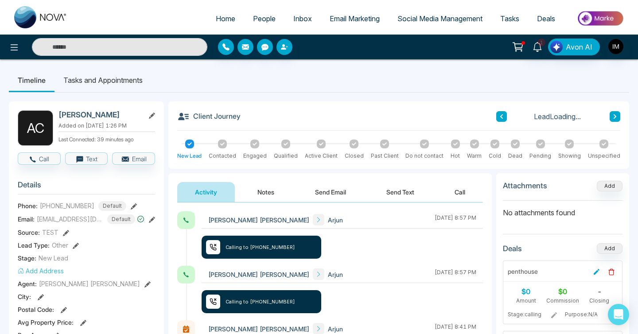
click at [397, 196] on button "Send Text" at bounding box center [400, 192] width 63 height 20
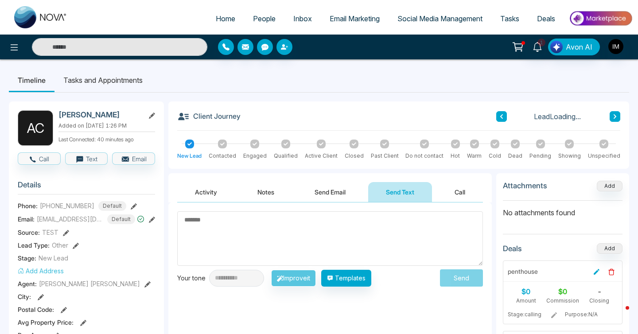
scroll to position [22, 0]
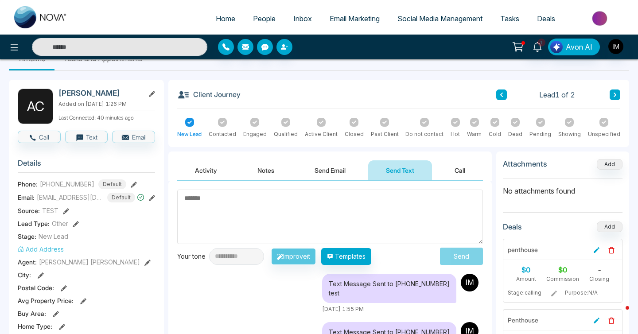
click at [276, 216] on textarea at bounding box center [330, 217] width 306 height 55
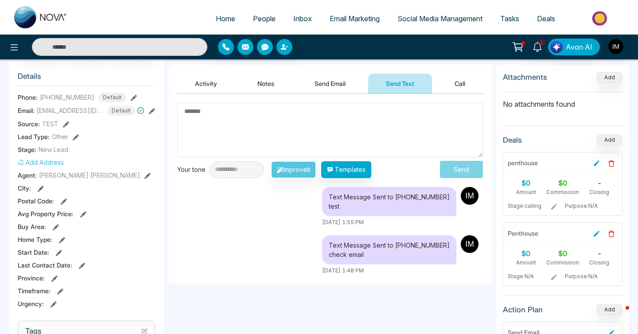
scroll to position [114, 0]
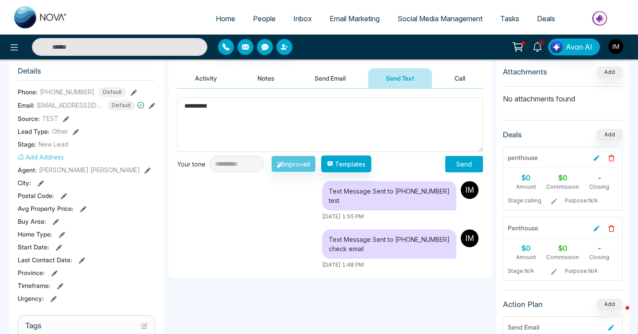
type textarea "**********"
click at [244, 175] on div "**********" at bounding box center [330, 183] width 324 height 189
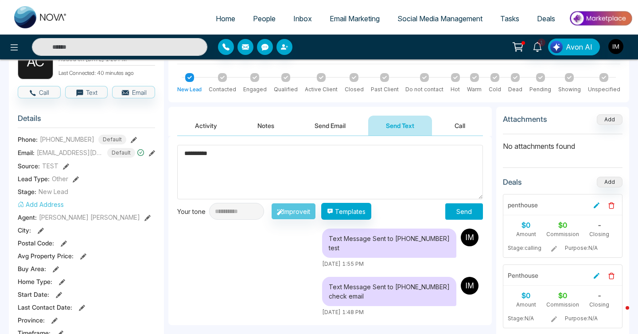
scroll to position [361, 0]
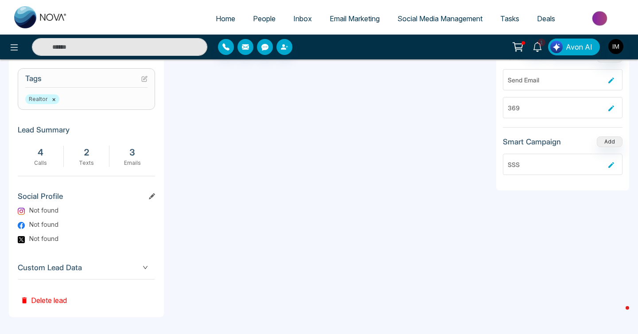
click at [69, 269] on span "Custom Lead Data" at bounding box center [86, 268] width 137 height 12
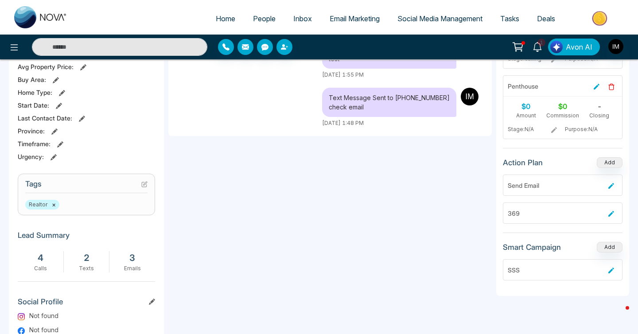
scroll to position [0, 0]
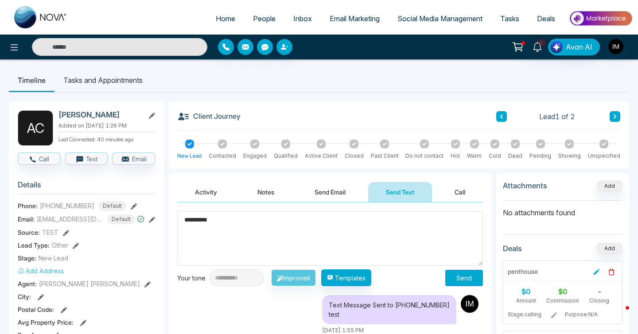
click at [310, 278] on div "**********" at bounding box center [246, 278] width 139 height 17
click at [331, 195] on button "Send Email" at bounding box center [330, 192] width 66 height 20
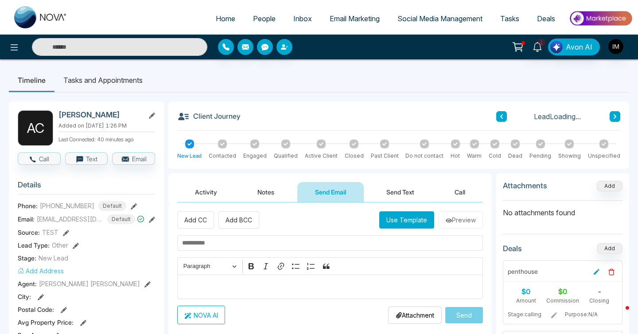
click at [217, 309] on button "NOVA AI" at bounding box center [201, 315] width 48 height 19
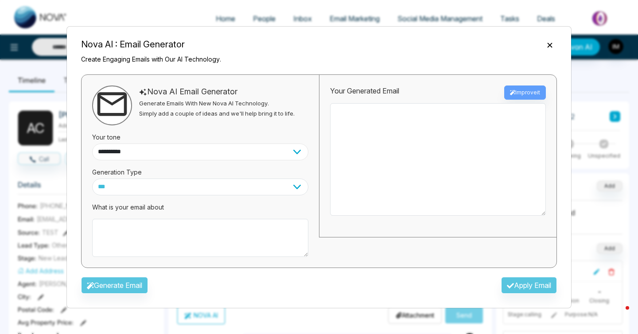
click at [147, 154] on select "**********" at bounding box center [200, 152] width 216 height 17
select select "**********"
click at [532, 289] on div "Generate Email Apply Email" at bounding box center [319, 288] width 490 height 26
click at [520, 285] on div "Generate Email Apply Email" at bounding box center [319, 288] width 490 height 26
click at [135, 311] on div "**********" at bounding box center [319, 167] width 638 height 334
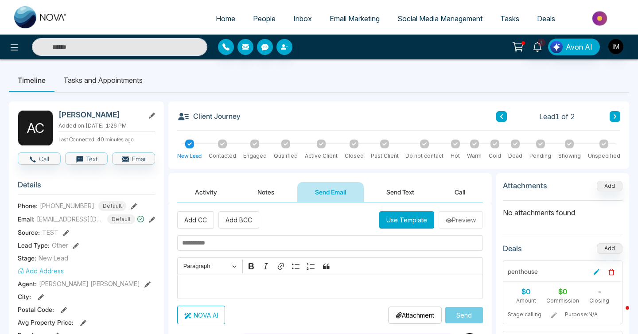
click at [410, 196] on button "Send Text" at bounding box center [400, 192] width 63 height 20
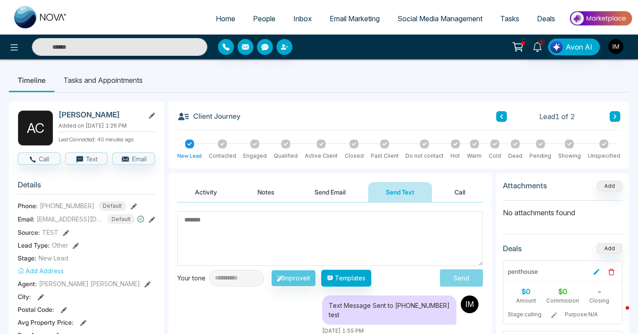
click at [313, 277] on div "**********" at bounding box center [246, 278] width 139 height 17
click at [457, 191] on button "Call" at bounding box center [460, 192] width 46 height 20
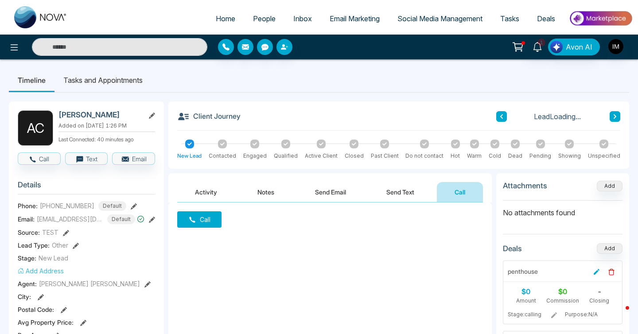
click at [426, 187] on button "Send Text" at bounding box center [400, 192] width 63 height 20
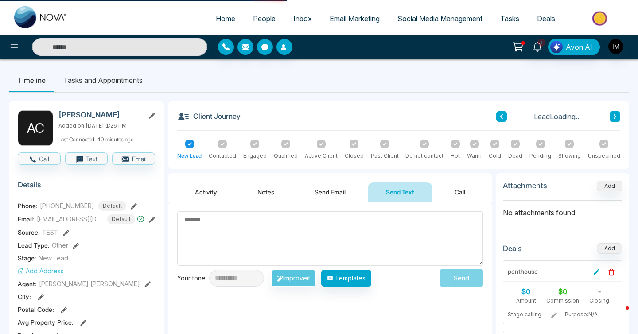
click at [211, 192] on button "Activity" at bounding box center [206, 192] width 58 height 20
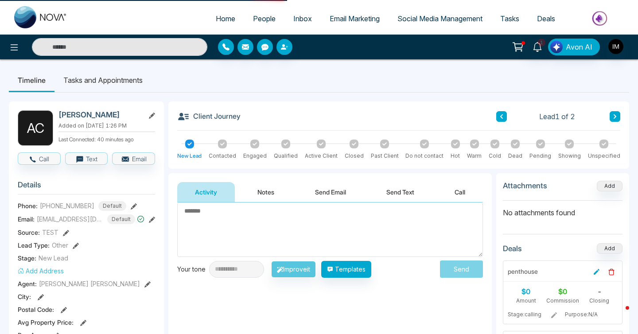
click at [251, 193] on button "Notes" at bounding box center [266, 192] width 52 height 20
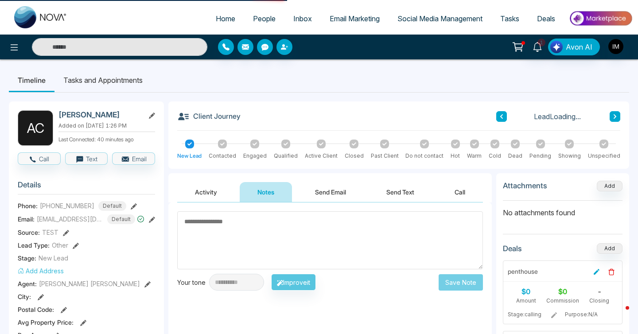
click at [324, 191] on button "Send Email" at bounding box center [330, 192] width 66 height 20
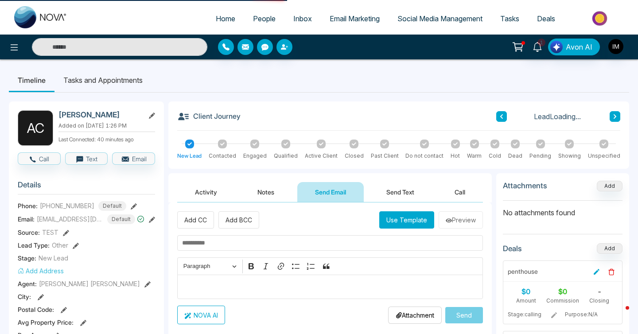
click at [208, 184] on button "Activity" at bounding box center [206, 192] width 58 height 20
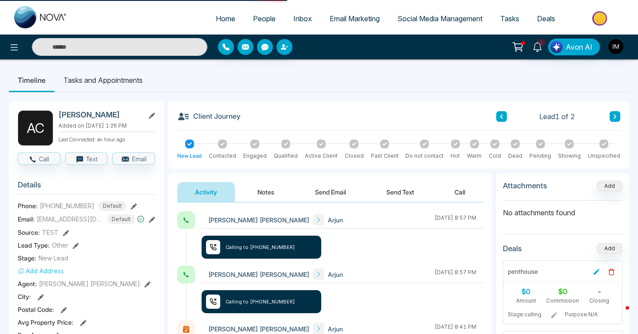
click at [261, 17] on span "People" at bounding box center [264, 18] width 23 height 9
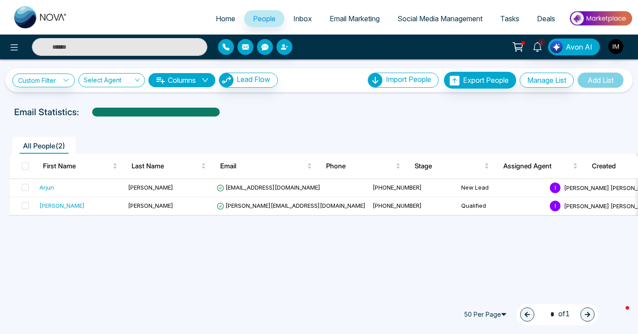
click at [250, 70] on div "**********" at bounding box center [319, 80] width 628 height 24
click at [250, 79] on span "Lead Flow" at bounding box center [254, 79] width 34 height 9
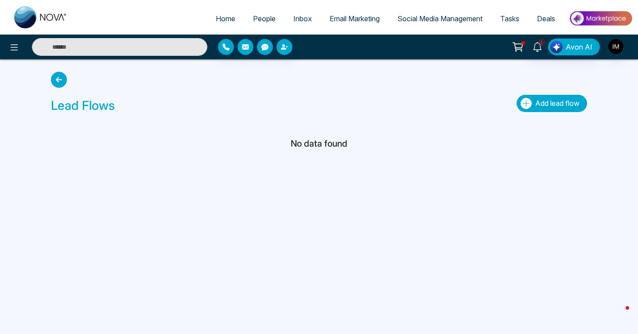
click at [544, 102] on span "Add lead flow" at bounding box center [558, 103] width 44 height 9
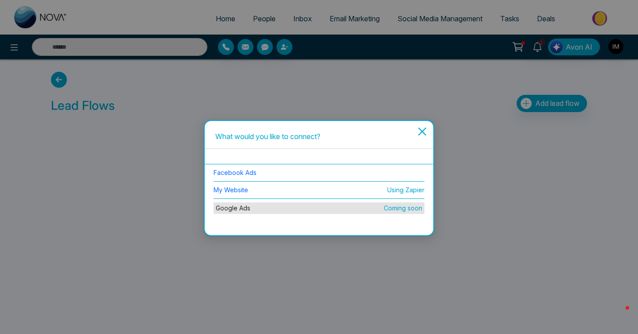
click at [419, 135] on icon "close" at bounding box center [422, 132] width 8 height 8
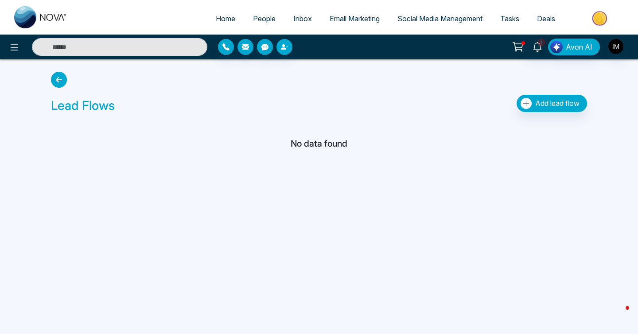
click at [222, 24] on link "Home" at bounding box center [225, 18] width 37 height 17
select select "*"
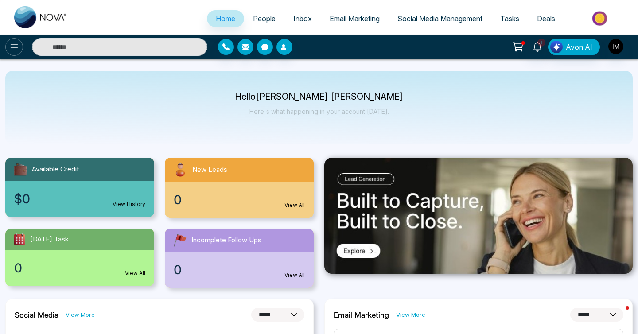
click at [12, 47] on icon at bounding box center [15, 47] width 8 height 6
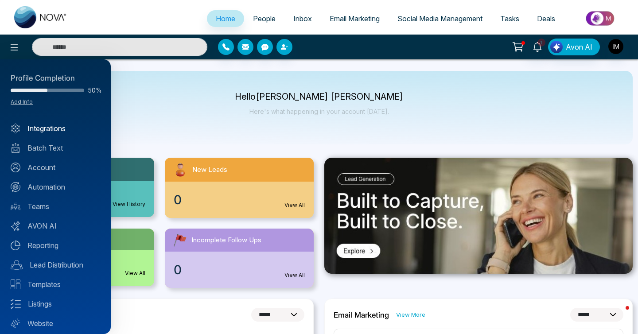
click at [47, 131] on link "Integrations" at bounding box center [56, 128] width 90 height 11
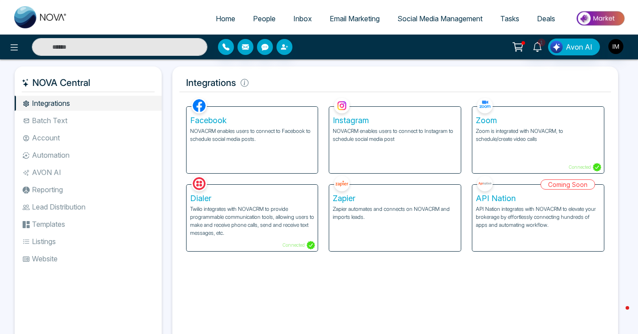
click at [55, 119] on li "Batch Text" at bounding box center [88, 120] width 147 height 15
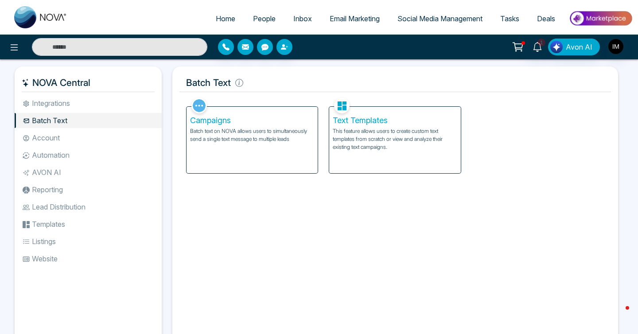
click at [49, 144] on li "Account" at bounding box center [88, 137] width 147 height 15
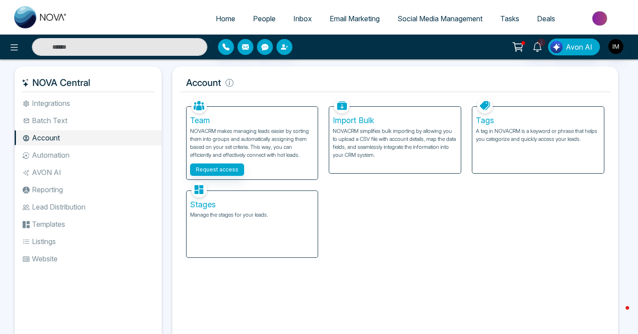
click at [213, 128] on p "NOVACRM makes managing leads easier by sorting them into groups and automatical…" at bounding box center [252, 143] width 125 height 32
click at [58, 188] on li "Reporting" at bounding box center [88, 189] width 147 height 15
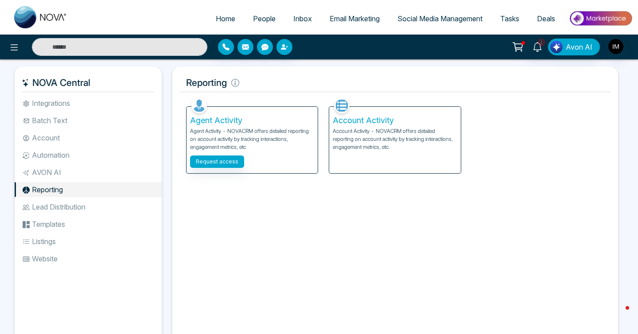
click at [207, 129] on p "Agent Activity - NOVACRM offers detailed reporting on account activity by track…" at bounding box center [252, 139] width 125 height 24
click at [19, 48] on icon at bounding box center [14, 47] width 11 height 11
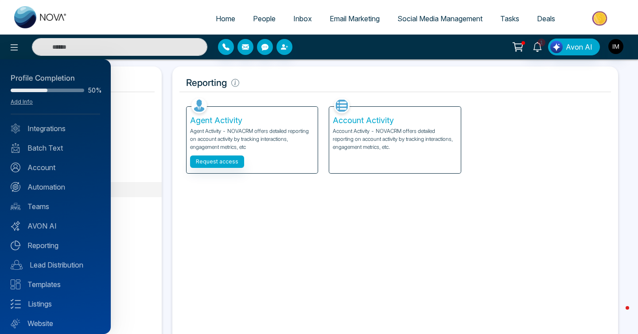
click at [131, 212] on div at bounding box center [319, 167] width 638 height 334
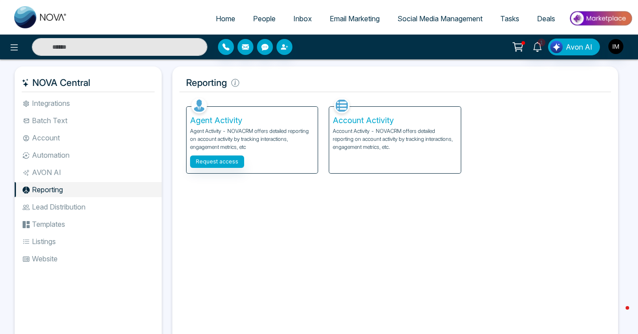
click at [54, 156] on li "Automation" at bounding box center [88, 155] width 147 height 15
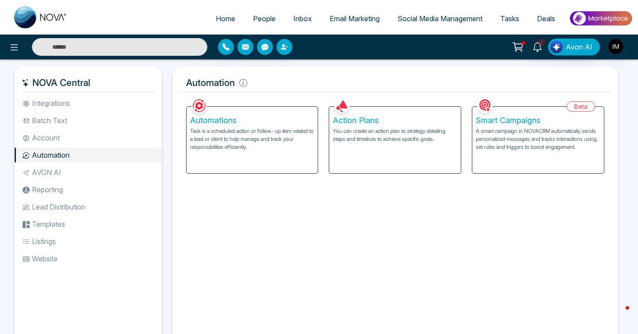
click at [221, 127] on p "Task is a scheduled action or follow-up item related to a lead or client to hel…" at bounding box center [252, 139] width 125 height 24
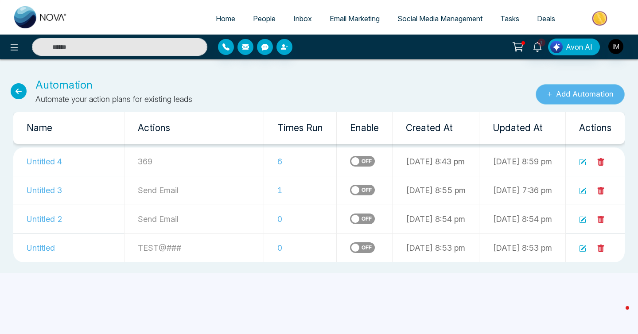
click at [569, 100] on button "Add Automation" at bounding box center [580, 94] width 89 height 20
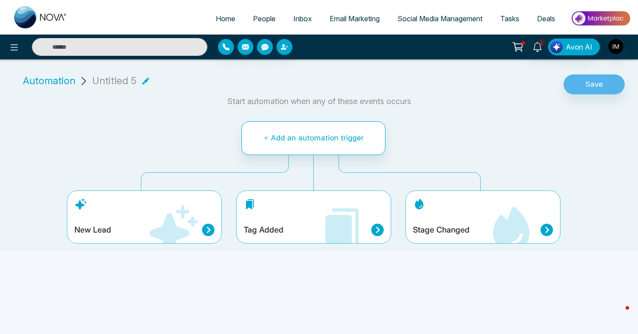
click at [46, 82] on span "Automation" at bounding box center [49, 81] width 52 height 15
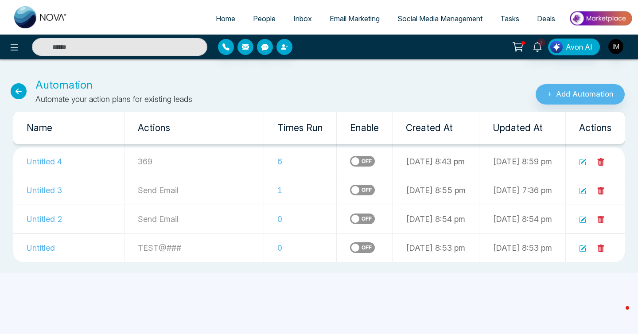
click at [14, 91] on icon at bounding box center [19, 91] width 16 height 16
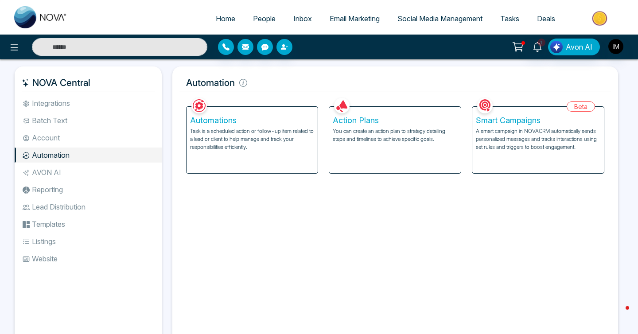
click at [371, 123] on h5 "Action Plans" at bounding box center [395, 121] width 125 height 10
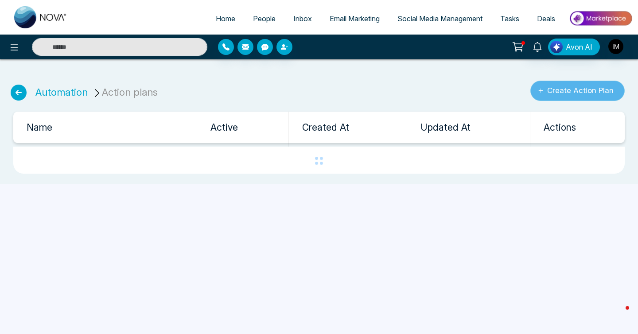
click at [568, 98] on button "Create Action Plan" at bounding box center [578, 91] width 94 height 20
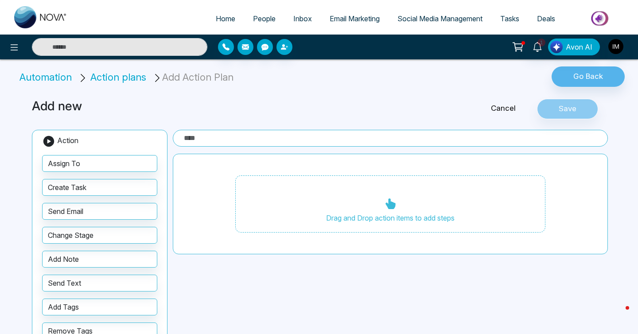
click at [194, 141] on input "text" at bounding box center [390, 138] width 435 height 17
type input "*"
click at [219, 24] on link "Home" at bounding box center [225, 18] width 37 height 17
select select "*"
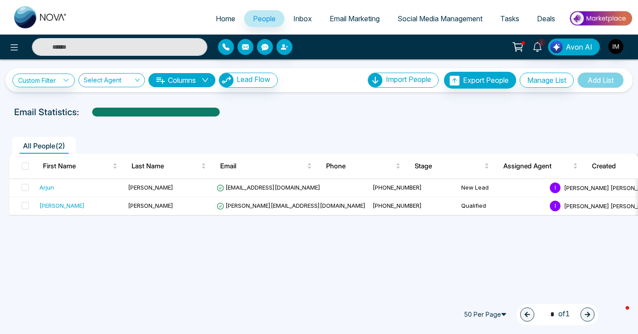
click at [253, 20] on span "People" at bounding box center [264, 18] width 23 height 9
click at [228, 23] on link "Home" at bounding box center [225, 18] width 37 height 17
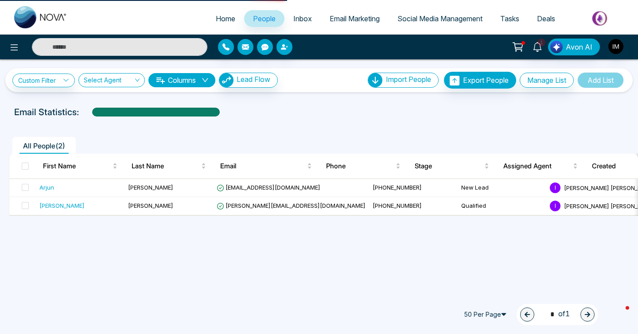
select select "*"
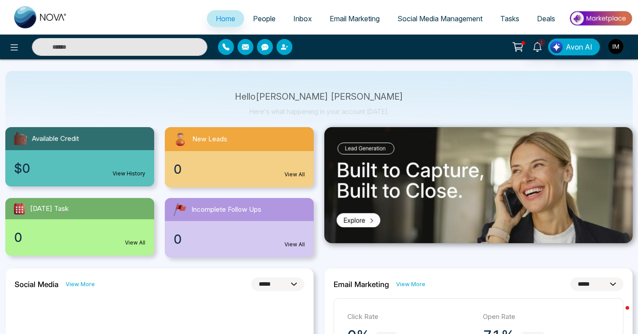
scroll to position [32, 0]
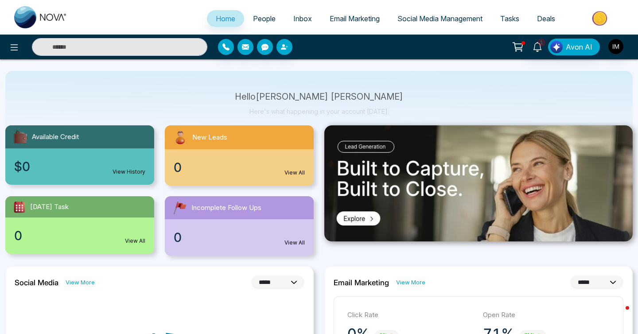
click at [204, 133] on span "New Leads" at bounding box center [209, 138] width 35 height 10
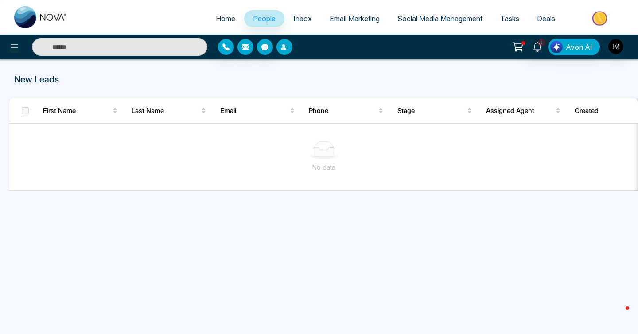
click at [286, 50] on icon "button" at bounding box center [284, 46] width 7 height 7
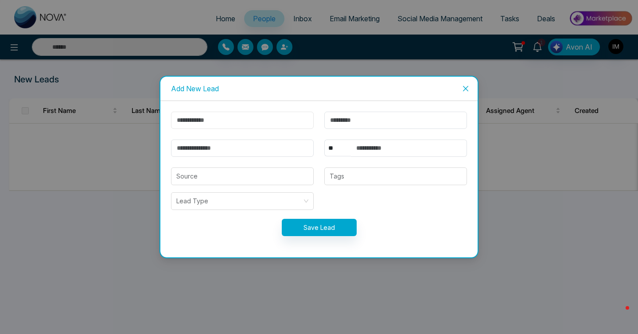
click at [238, 116] on input "text" at bounding box center [242, 120] width 143 height 17
type input "*"
type input "*******"
click at [357, 124] on input "text" at bounding box center [396, 120] width 143 height 17
type input "*"
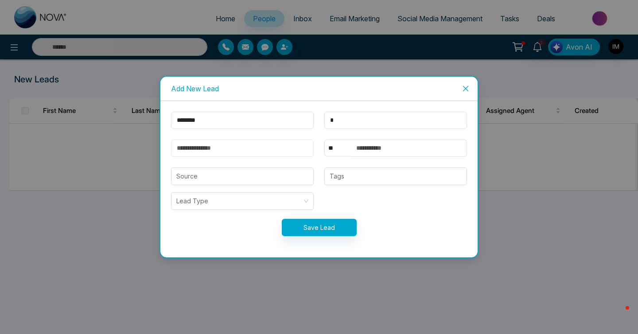
click at [281, 152] on input "email" at bounding box center [242, 148] width 143 height 17
click at [348, 151] on select "** **** *** *** *** **** ***" at bounding box center [338, 148] width 27 height 17
click at [215, 177] on input "search" at bounding box center [242, 176] width 132 height 17
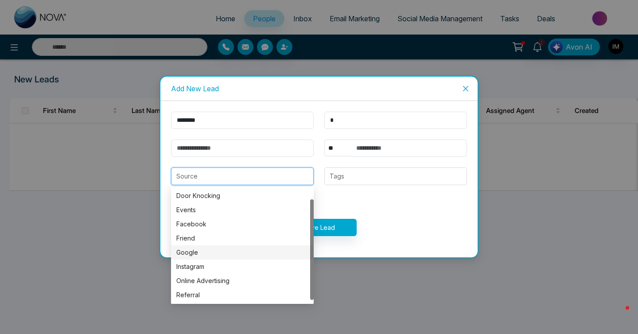
scroll to position [14, 0]
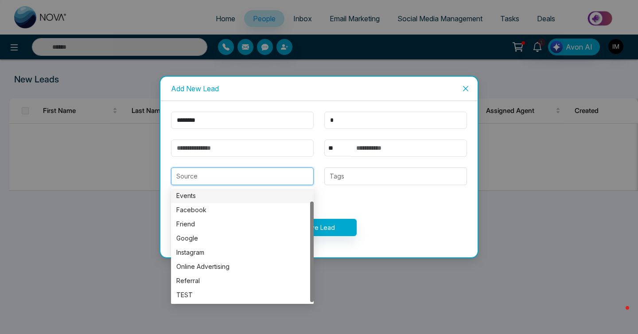
click at [203, 178] on input "search" at bounding box center [242, 176] width 132 height 17
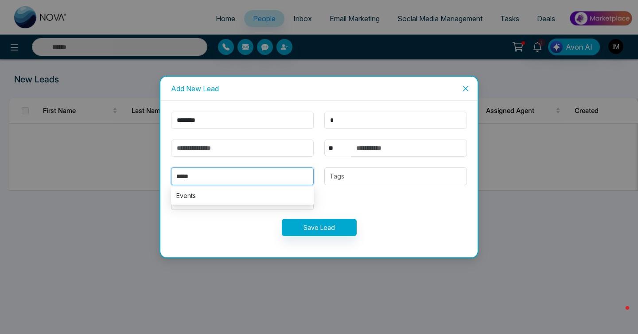
click at [248, 198] on div "Events" at bounding box center [242, 196] width 132 height 10
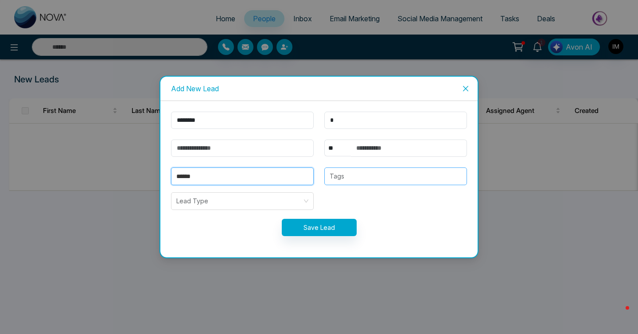
click at [344, 181] on div at bounding box center [395, 176] width 137 height 11
type input "******"
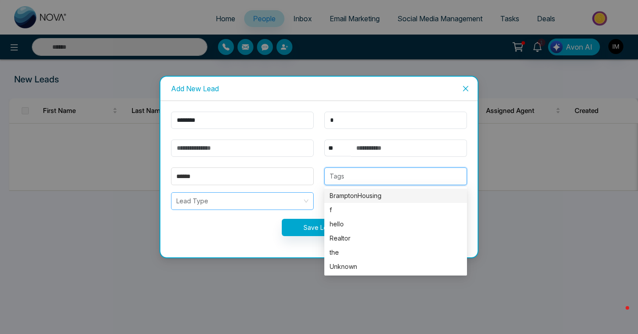
click at [266, 206] on input "search" at bounding box center [239, 201] width 126 height 17
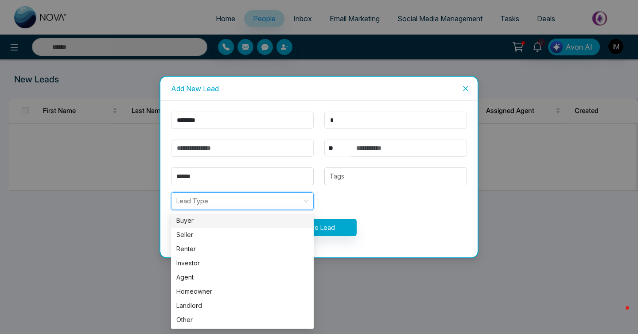
click at [266, 206] on input "search" at bounding box center [239, 201] width 126 height 17
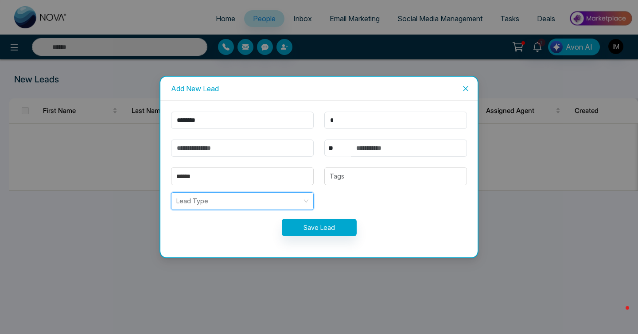
click at [223, 196] on input "search" at bounding box center [239, 201] width 126 height 17
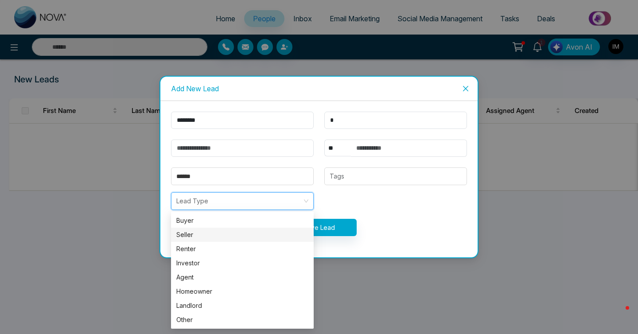
click at [328, 205] on form "******* * ** **** *** *** *** **** *** ****** Tags Lead Type Save Lead" at bounding box center [319, 179] width 307 height 135
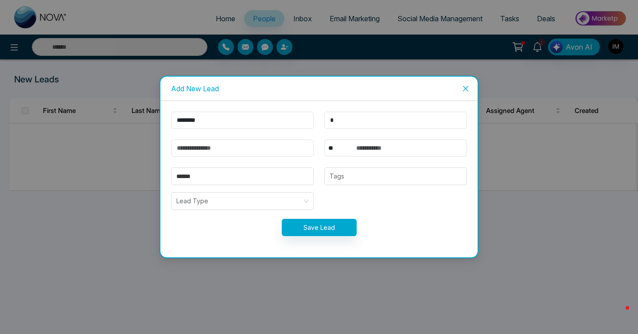
click at [466, 87] on icon "close" at bounding box center [465, 88] width 7 height 7
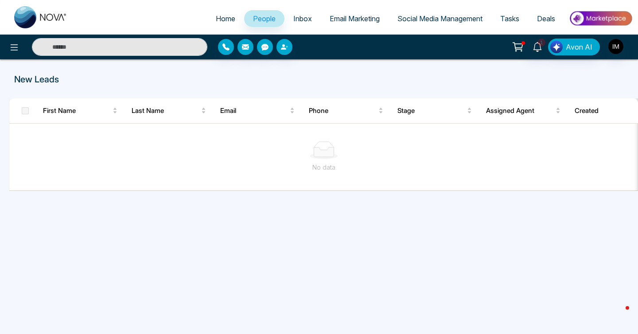
click at [219, 21] on span "Home" at bounding box center [226, 18] width 20 height 9
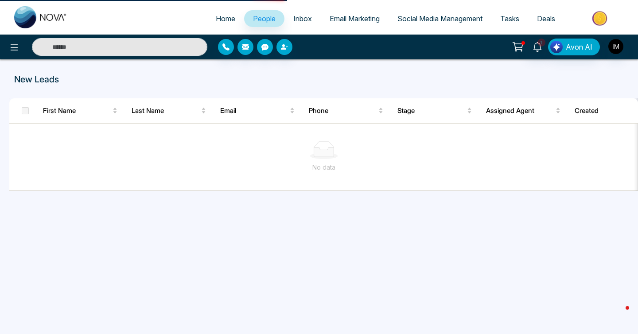
select select "*"
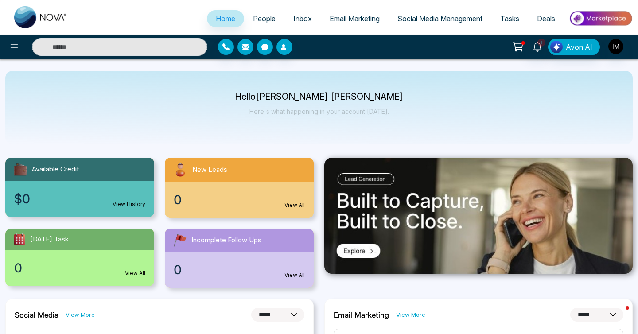
click at [264, 17] on span "People" at bounding box center [264, 18] width 23 height 9
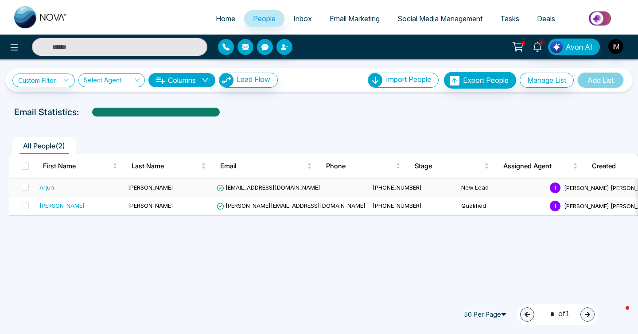
click at [44, 187] on div "Arjun" at bounding box center [46, 187] width 15 height 9
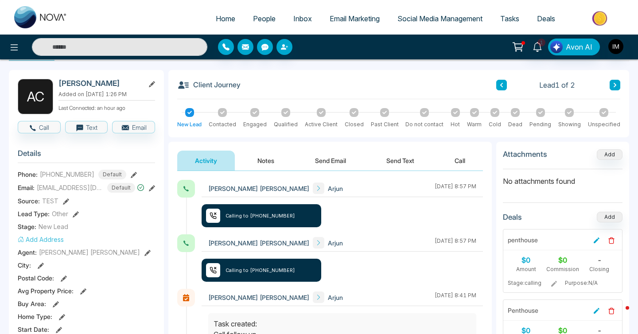
scroll to position [38, 0]
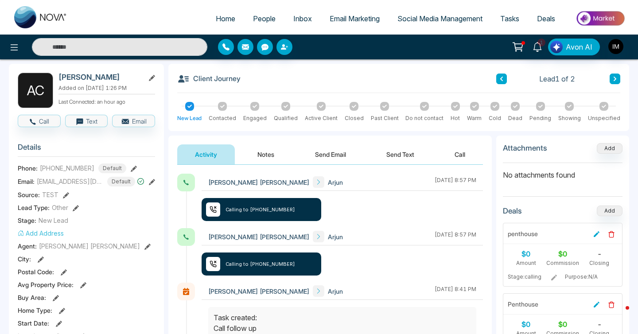
click at [271, 159] on button "Notes" at bounding box center [266, 155] width 52 height 20
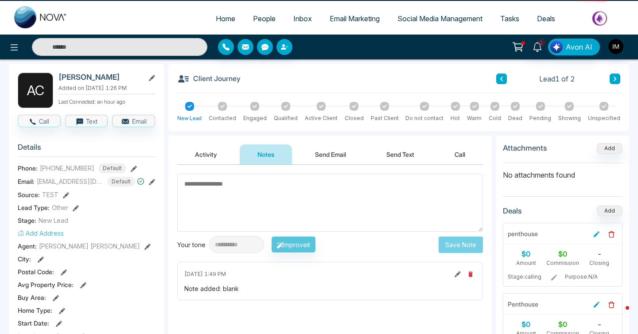
click at [198, 156] on button "Activity" at bounding box center [206, 155] width 58 height 20
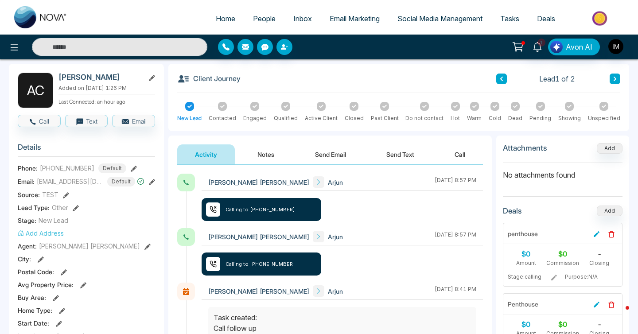
click at [267, 154] on button "Notes" at bounding box center [266, 155] width 52 height 20
